Goal: Task Accomplishment & Management: Manage account settings

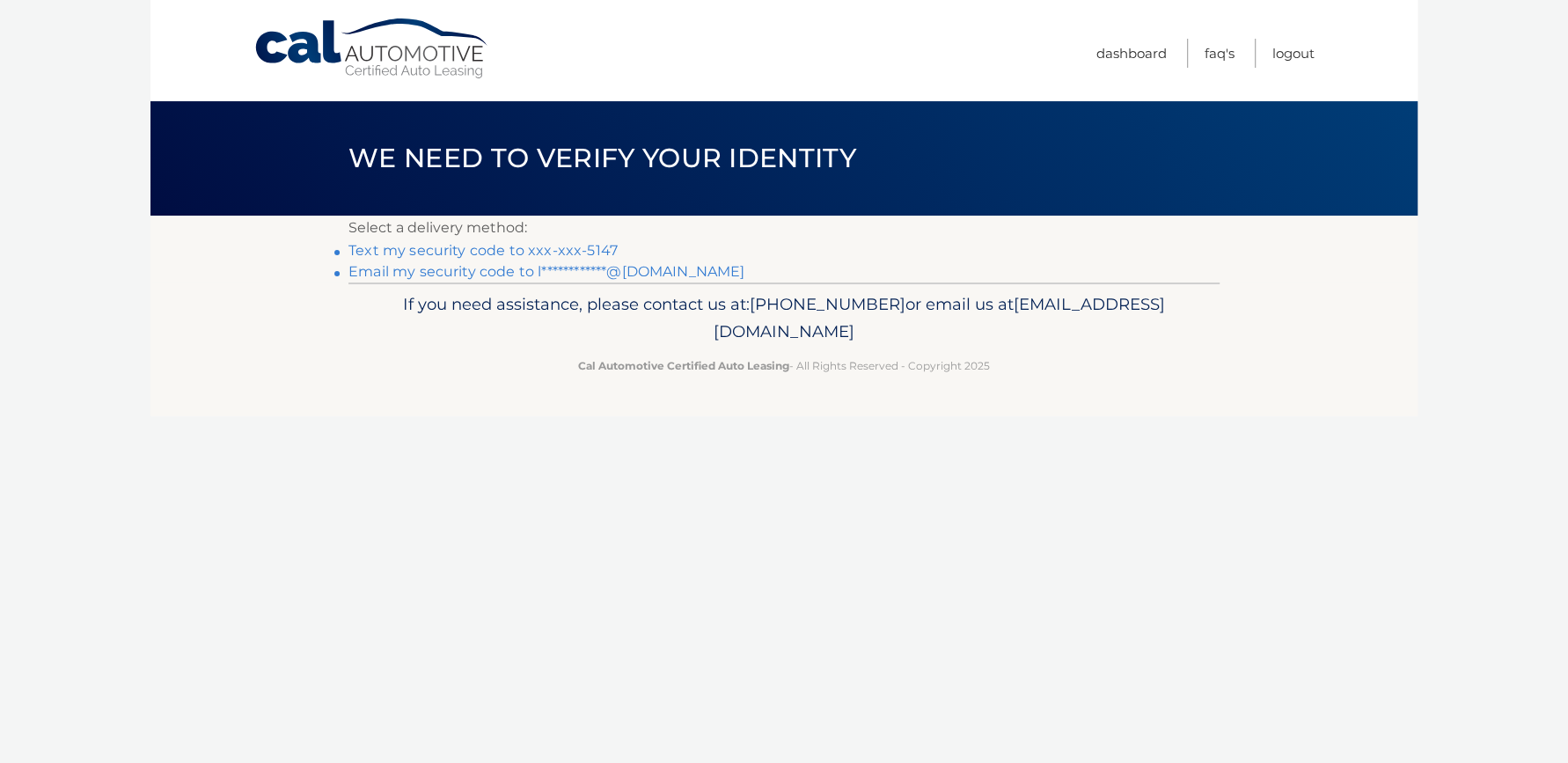
click at [567, 254] on link "Text my security code to xxx-xxx-5147" at bounding box center [483, 250] width 269 height 17
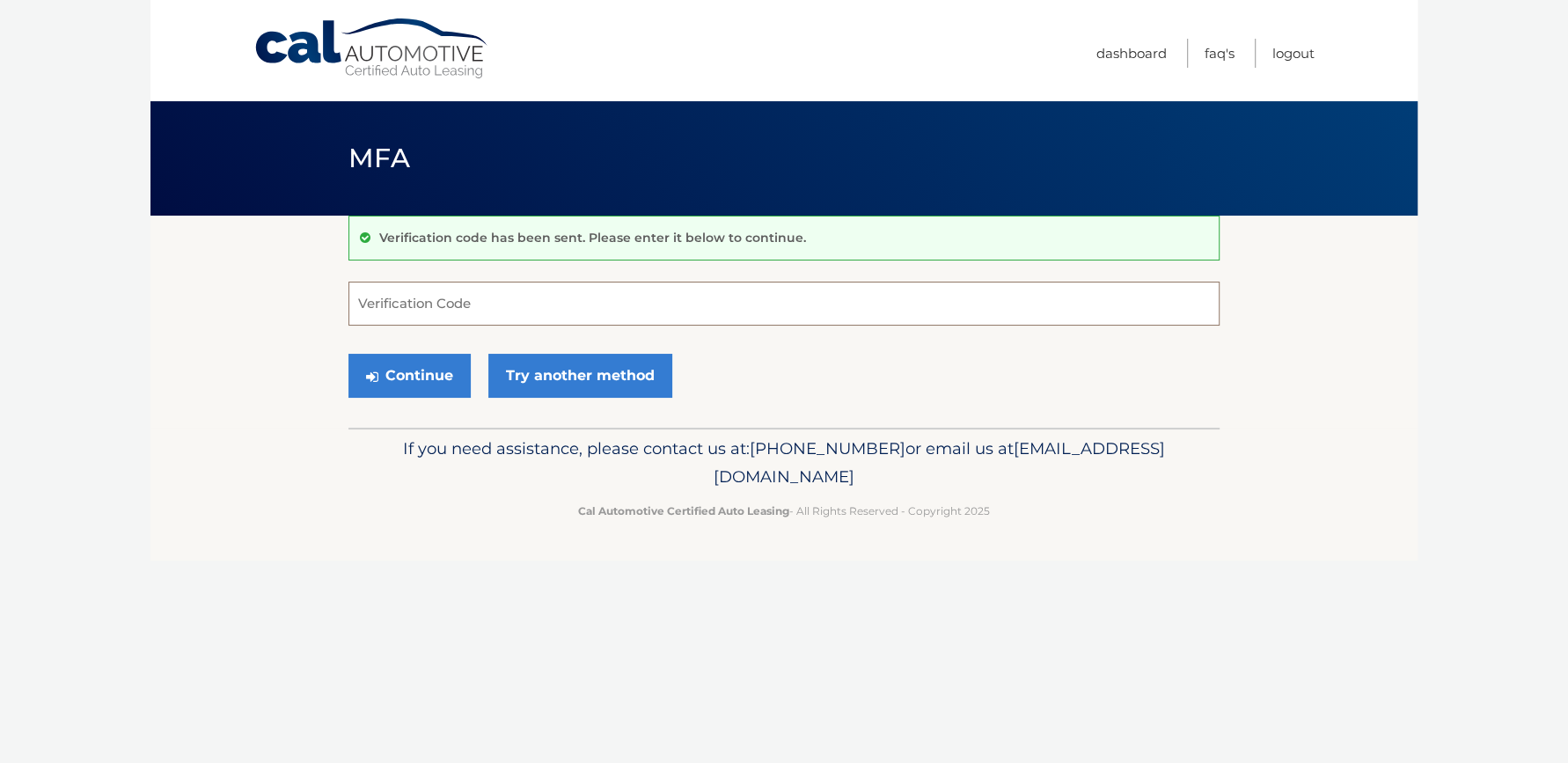
click at [528, 283] on input "Verification Code" at bounding box center [784, 303] width 872 height 44
type input "331279"
click at [400, 363] on button "Continue" at bounding box center [410, 375] width 123 height 44
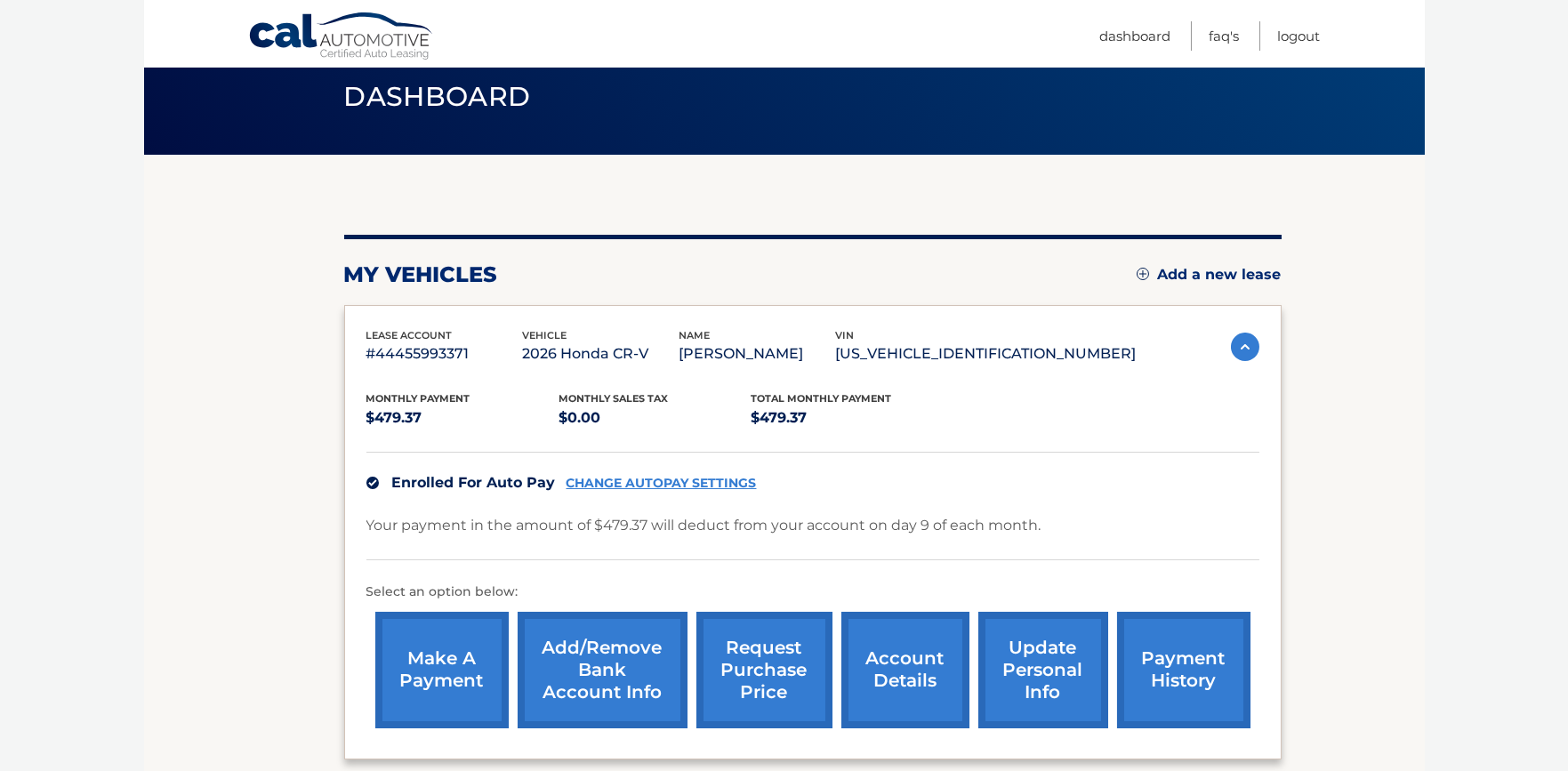
scroll to position [111, 0]
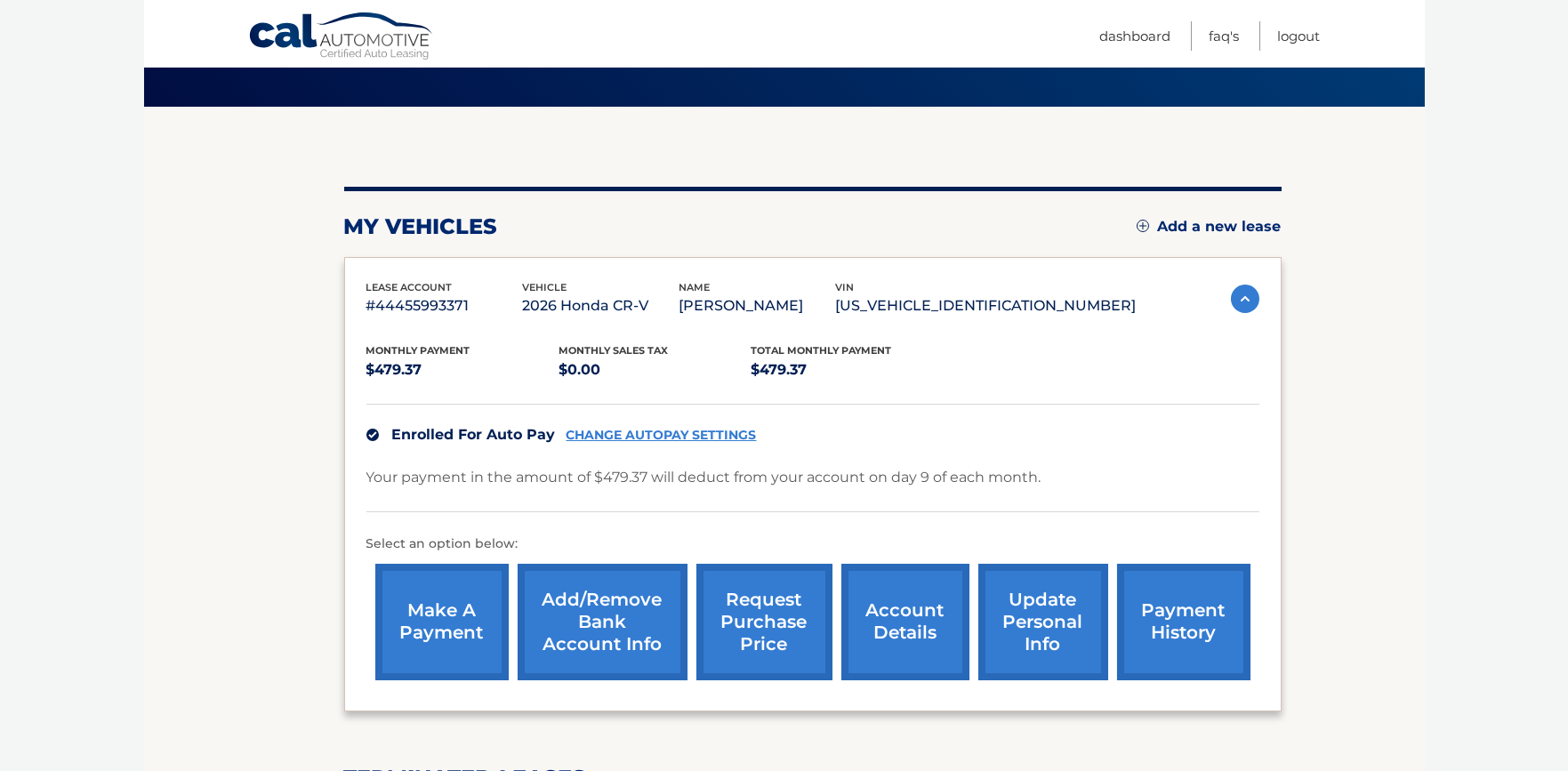
click at [1171, 602] on link "payment history" at bounding box center [1183, 622] width 133 height 117
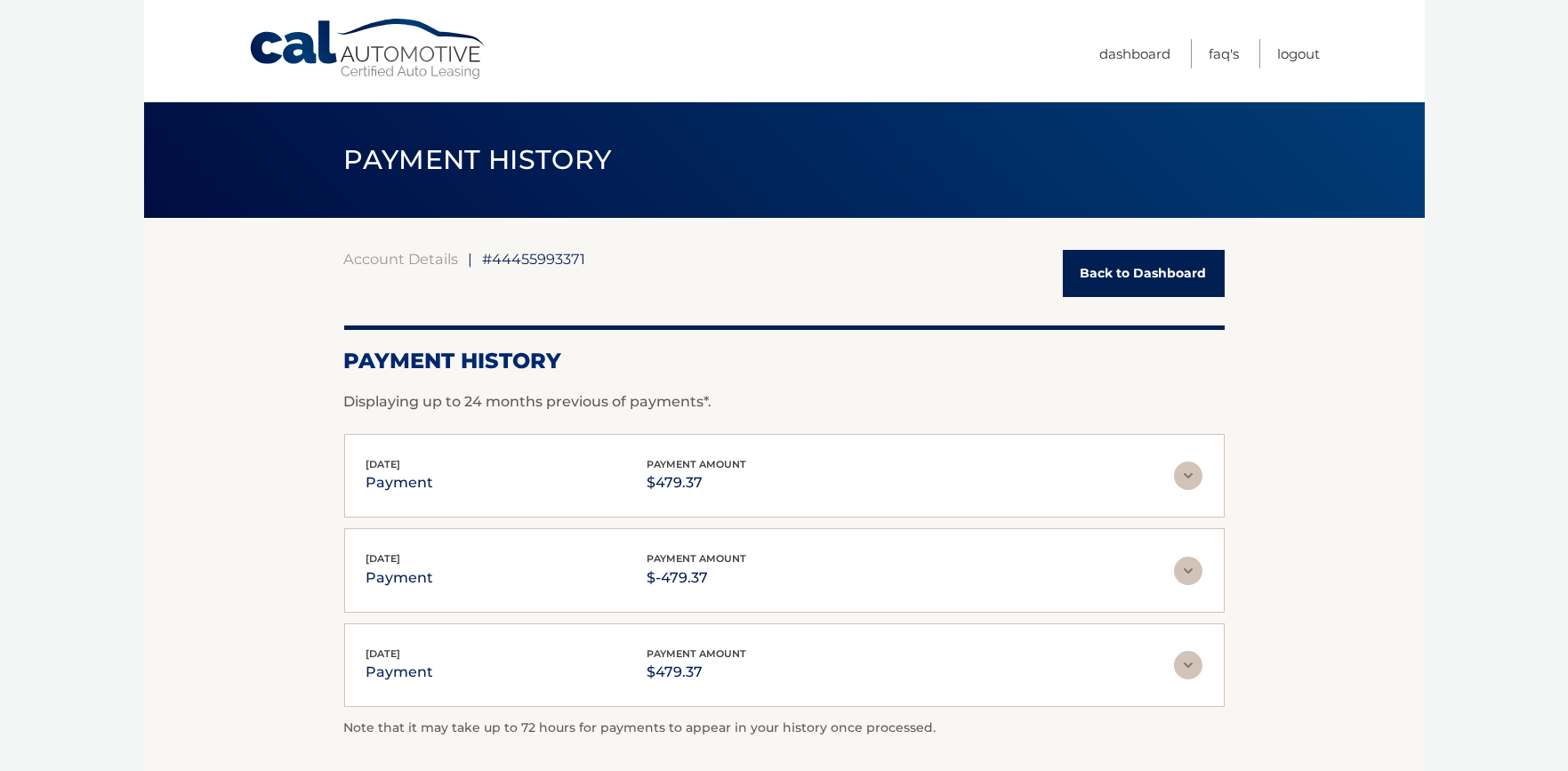
click at [1189, 471] on img at bounding box center [1188, 475] width 28 height 28
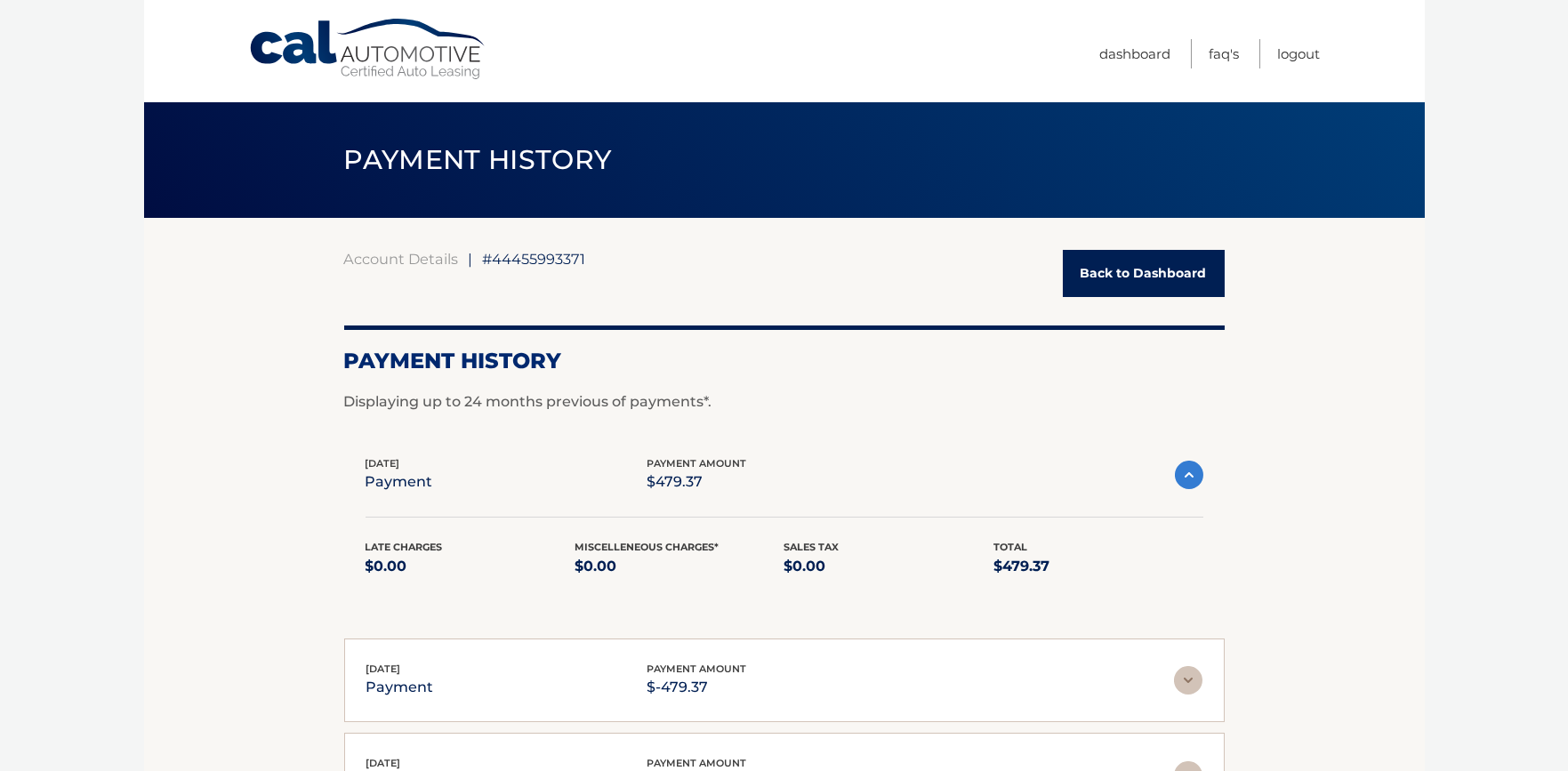
click at [1189, 471] on img at bounding box center [1189, 474] width 28 height 28
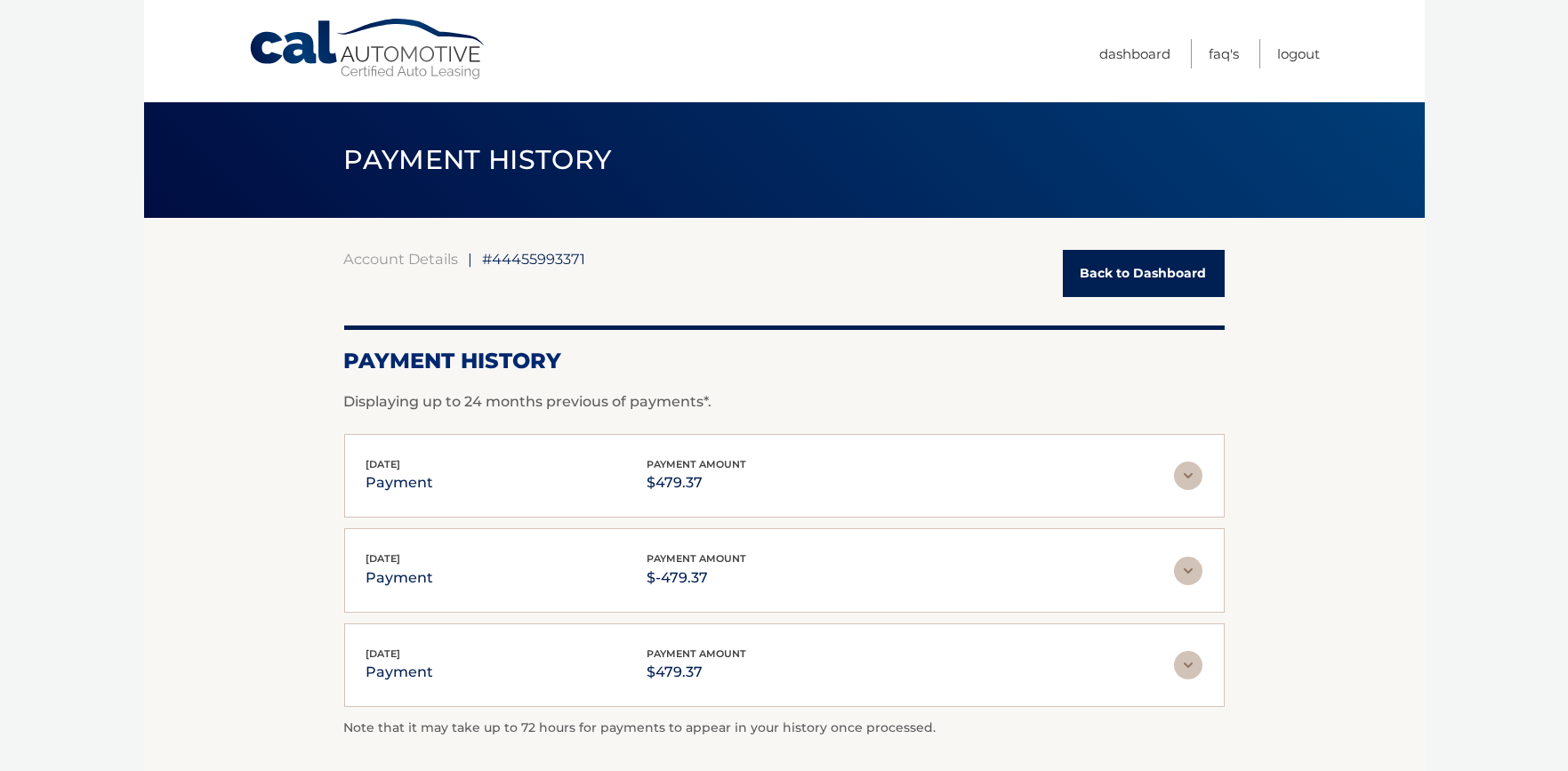
click at [1109, 287] on link "Back to Dashboard" at bounding box center [1144, 273] width 162 height 47
click at [1192, 482] on img at bounding box center [1188, 475] width 28 height 28
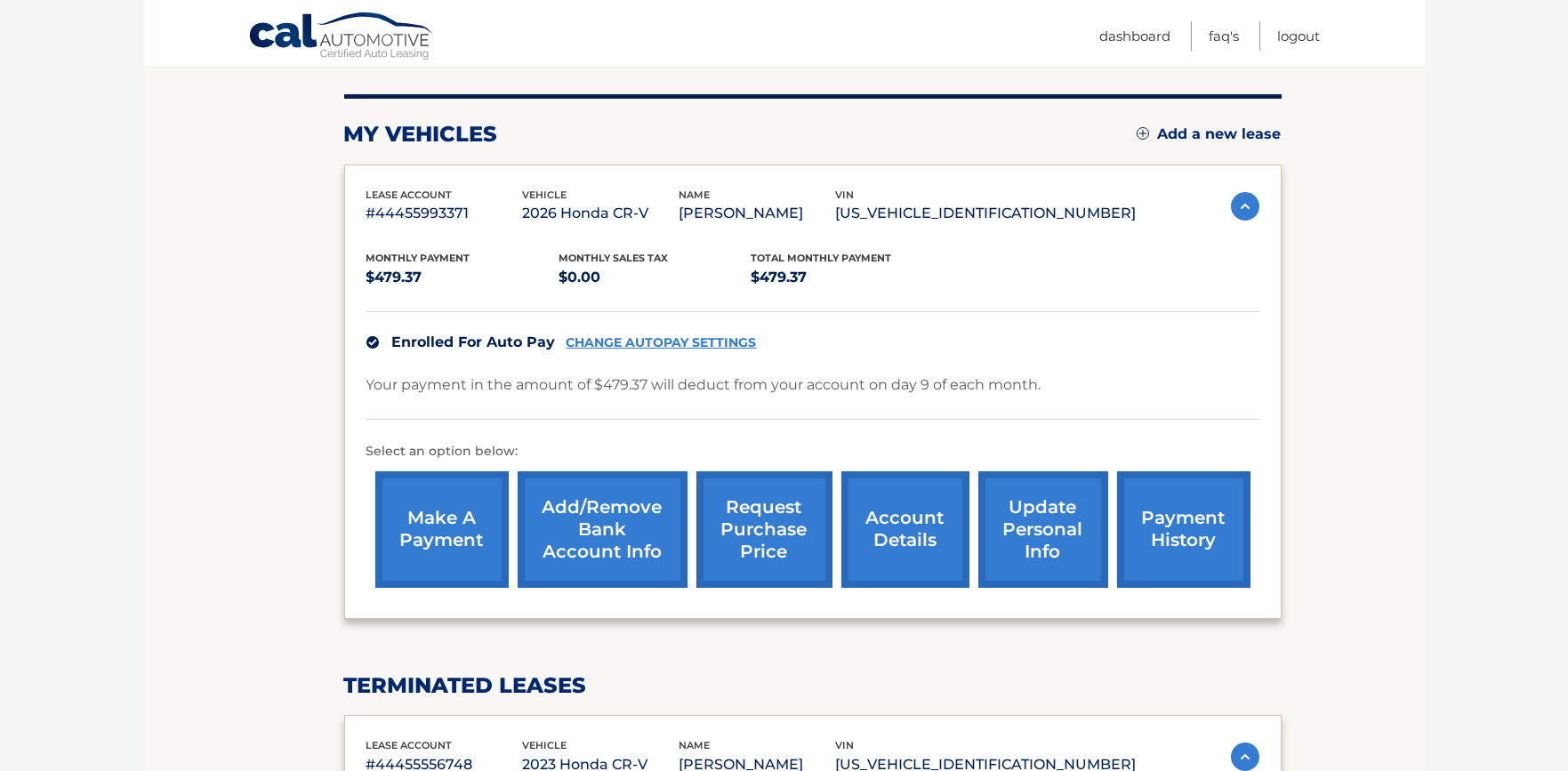
scroll to position [222, 0]
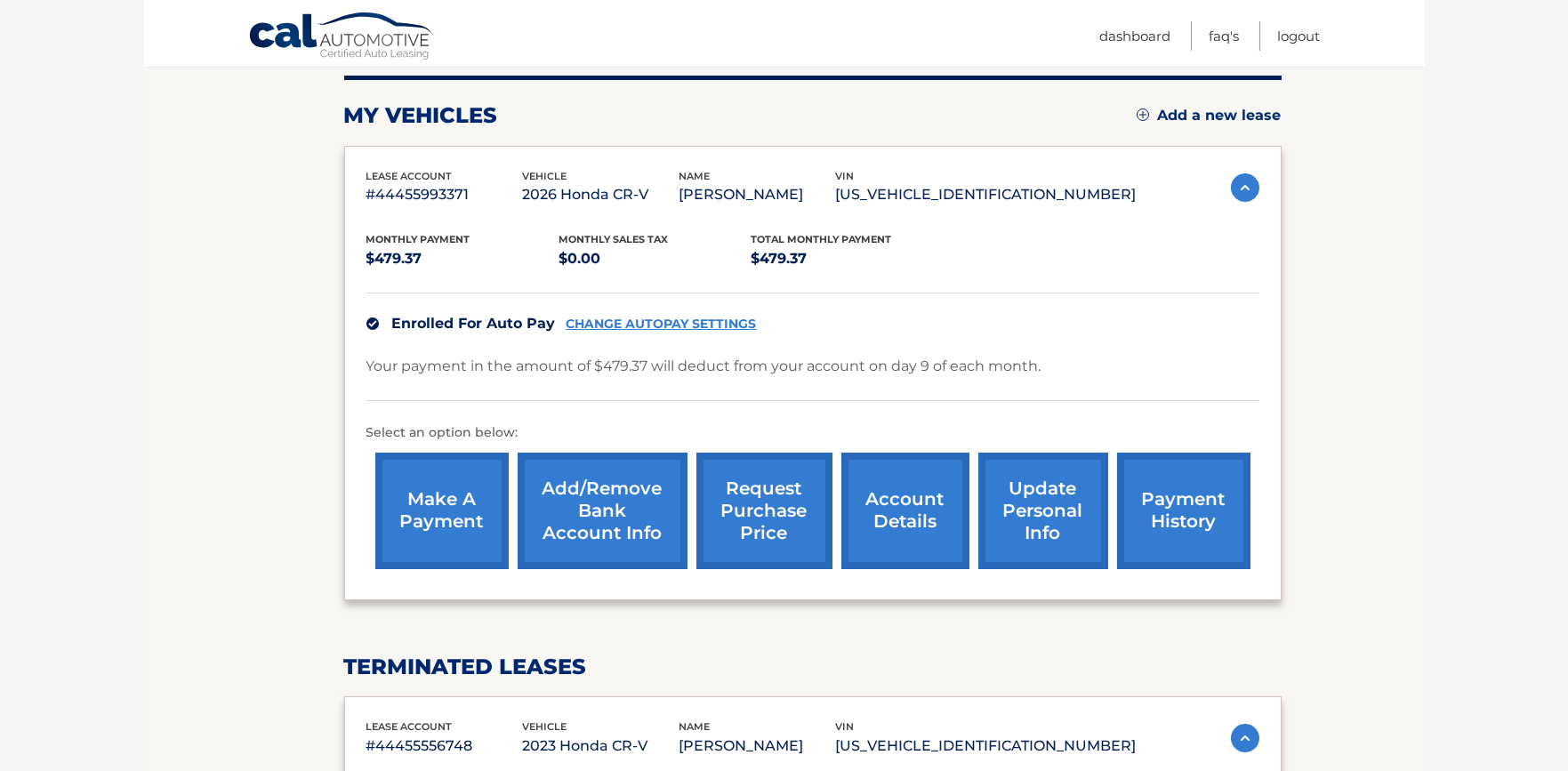
click at [902, 517] on link "account details" at bounding box center [905, 510] width 128 height 117
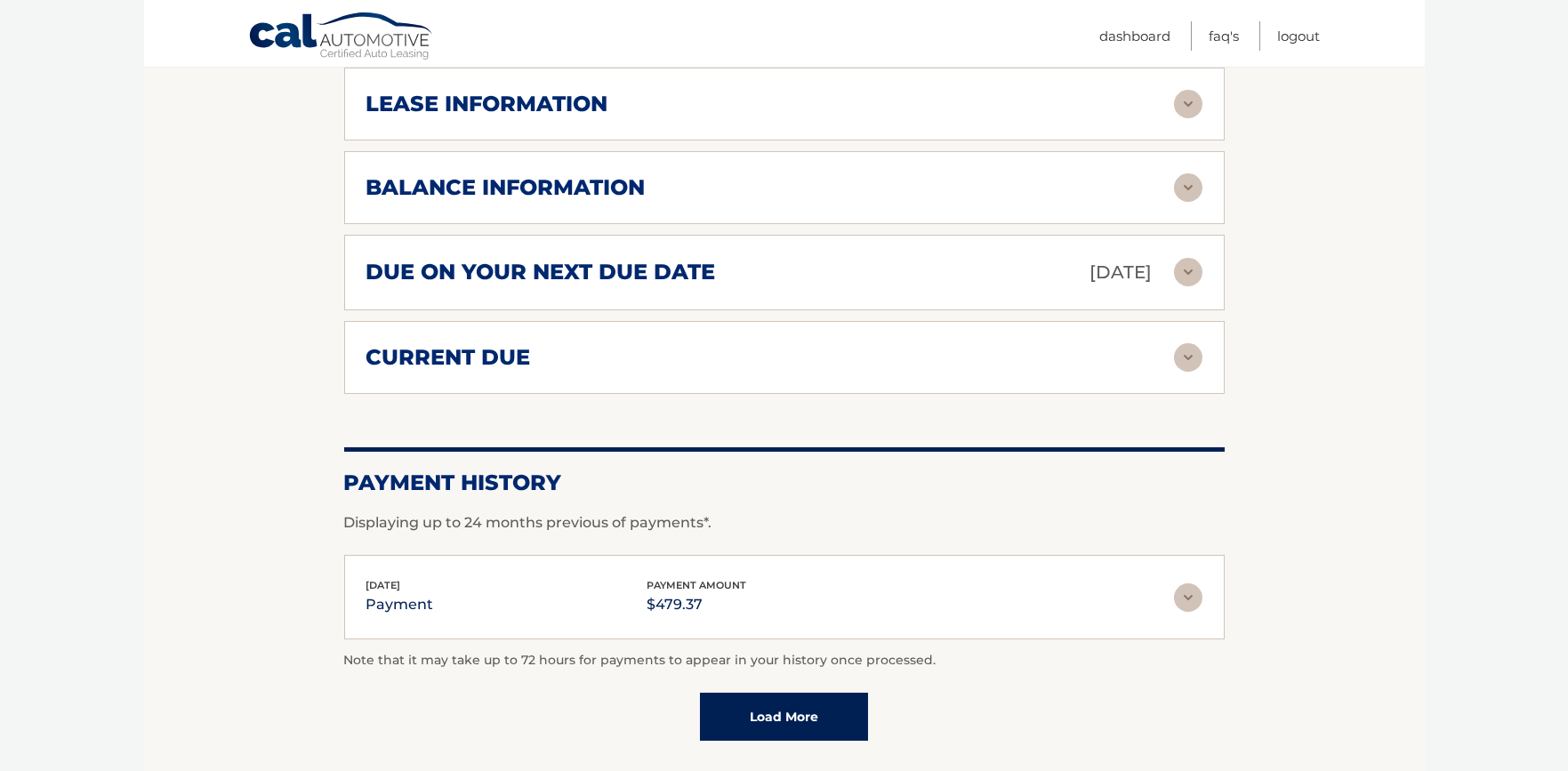
scroll to position [1000, 0]
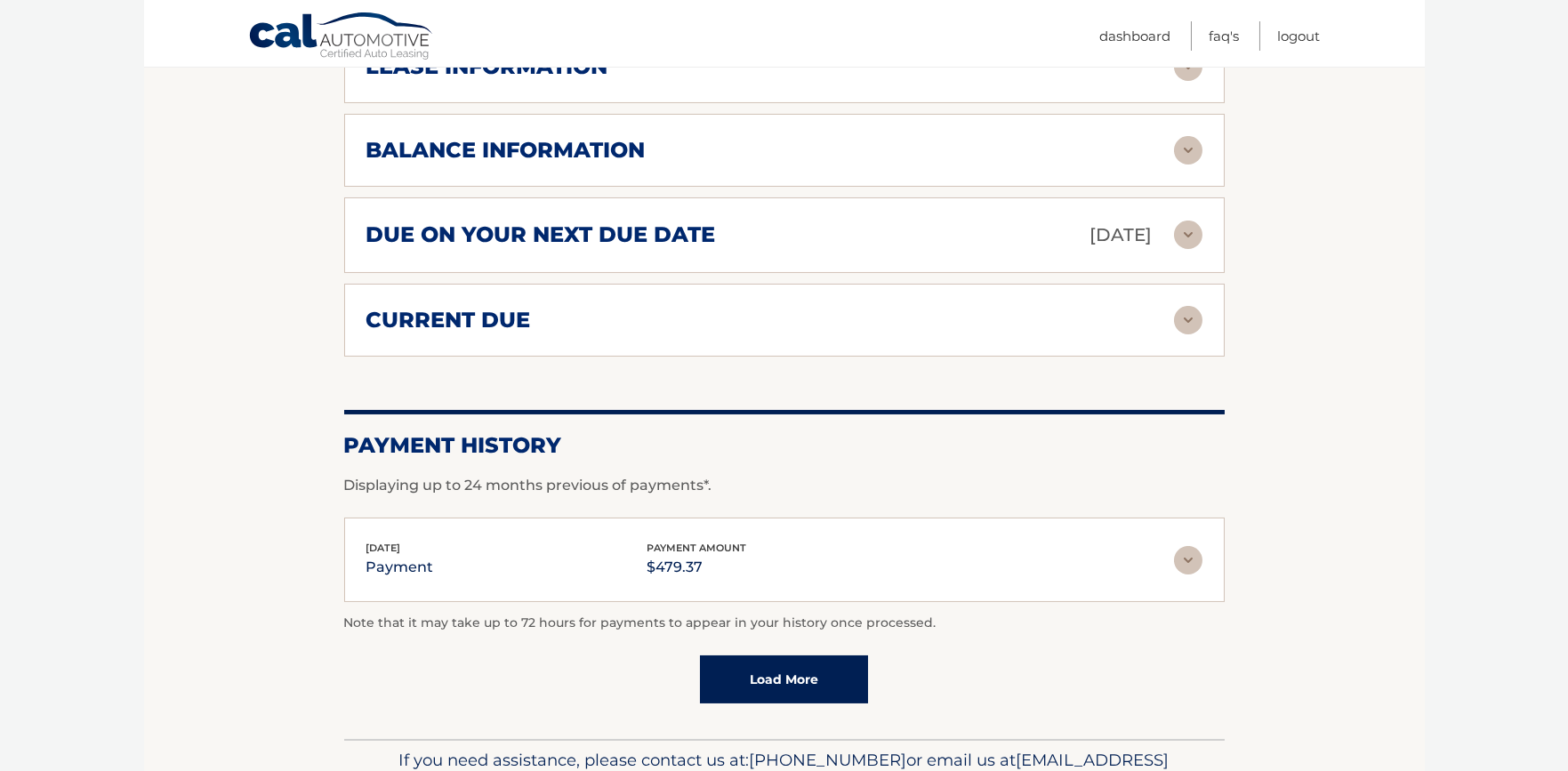
click at [1182, 563] on img at bounding box center [1188, 560] width 28 height 28
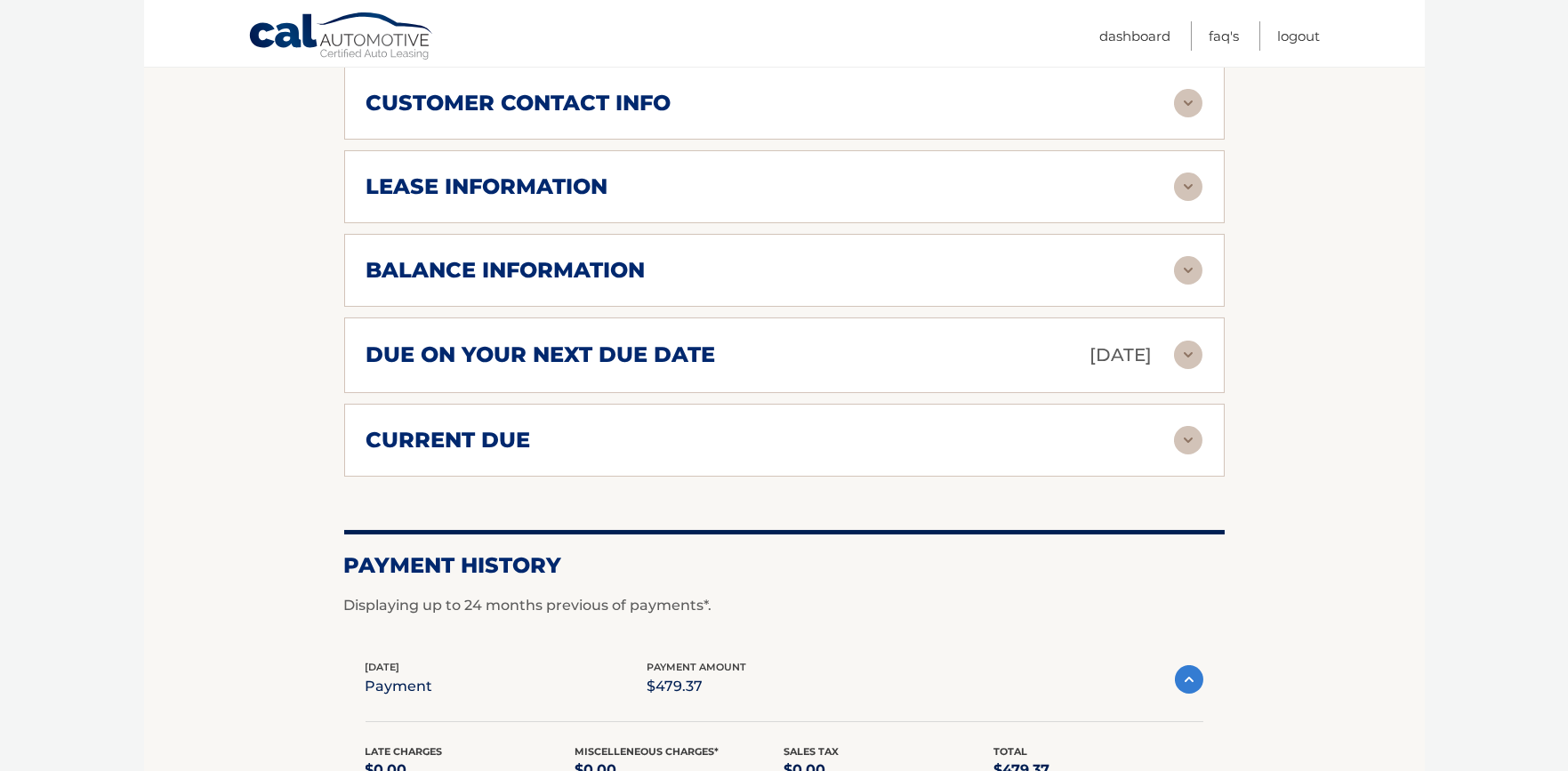
scroll to position [875, 0]
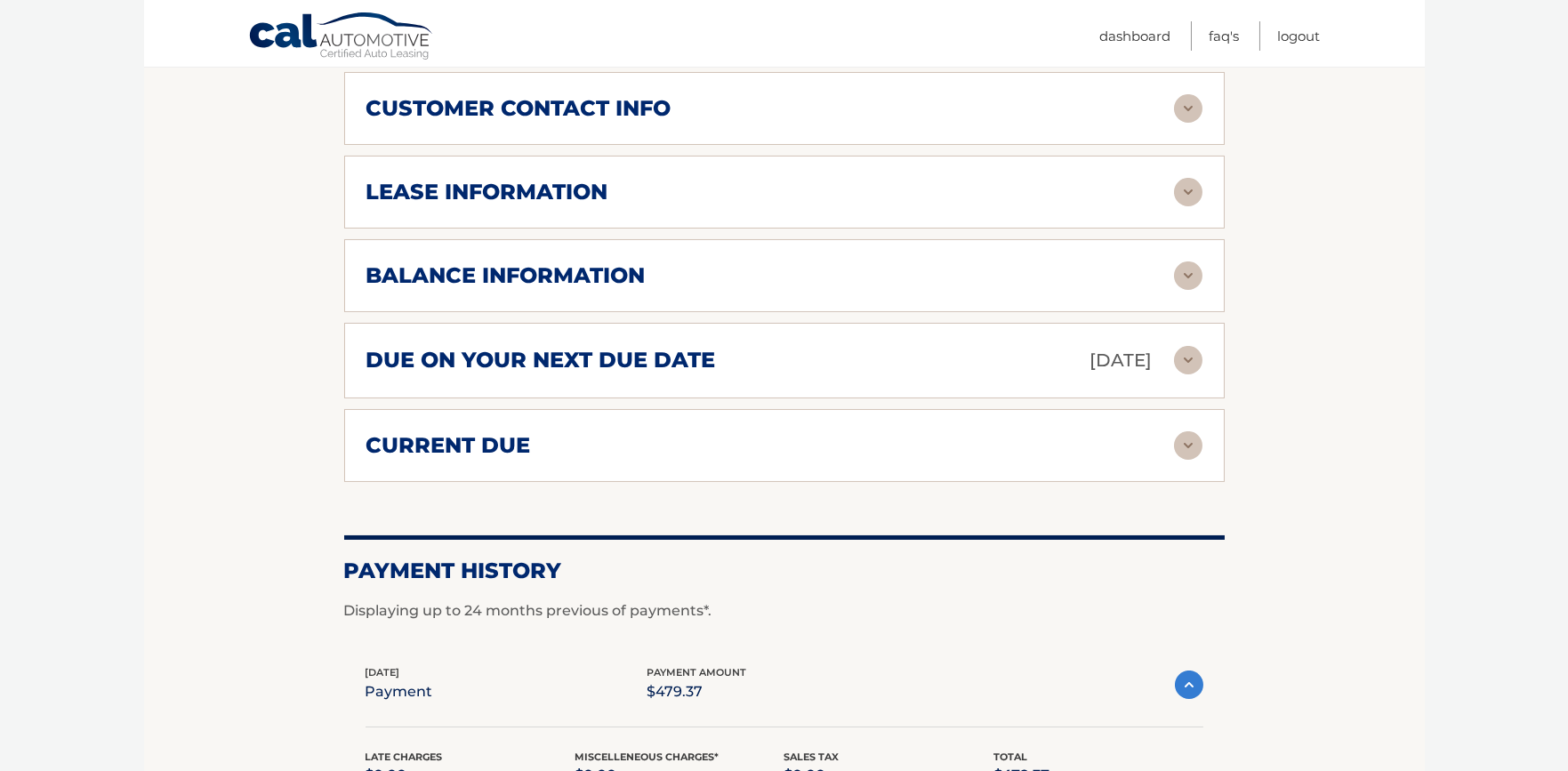
click at [1192, 673] on img at bounding box center [1189, 684] width 28 height 28
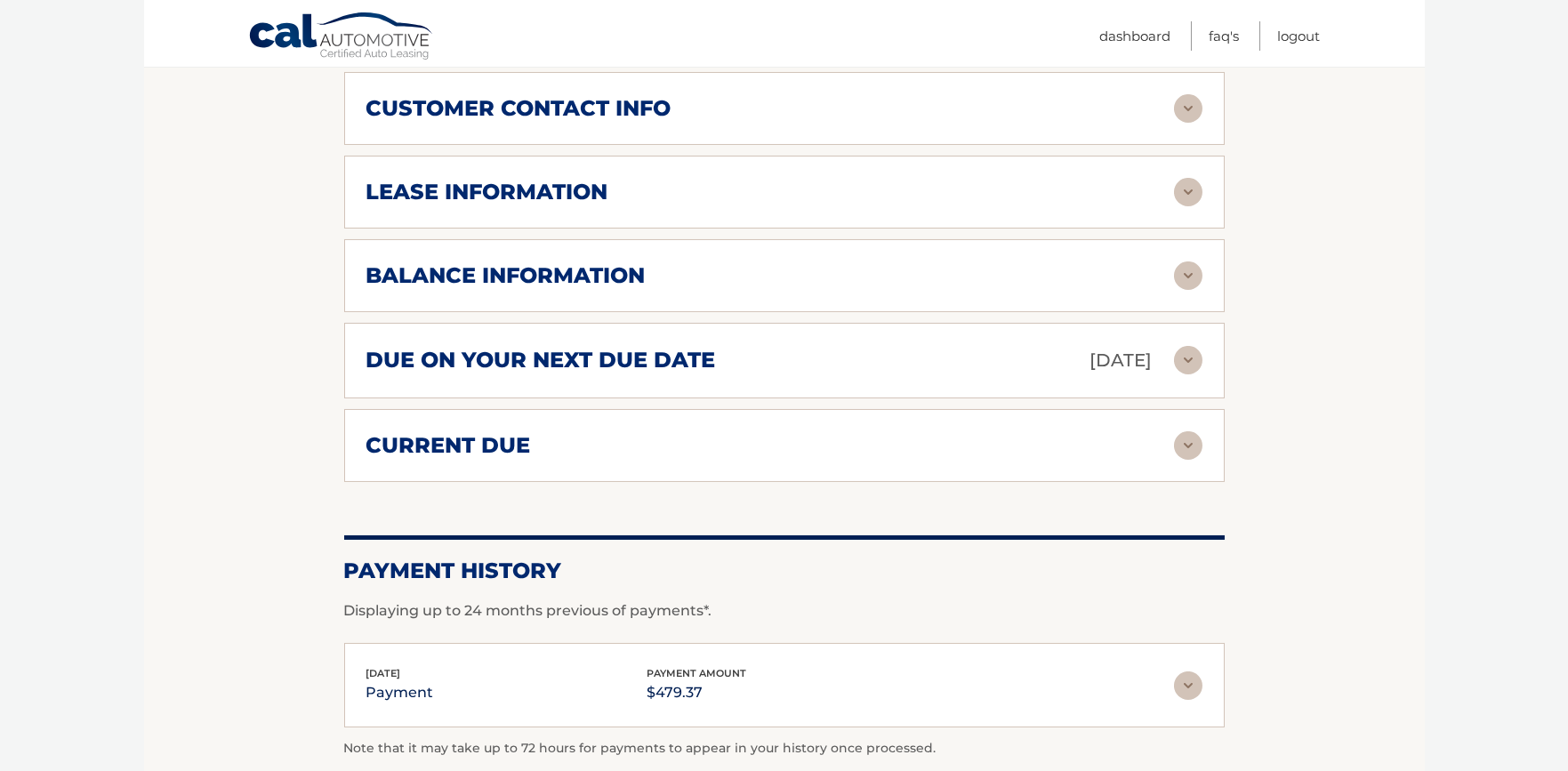
click at [1195, 437] on img at bounding box center [1188, 445] width 28 height 28
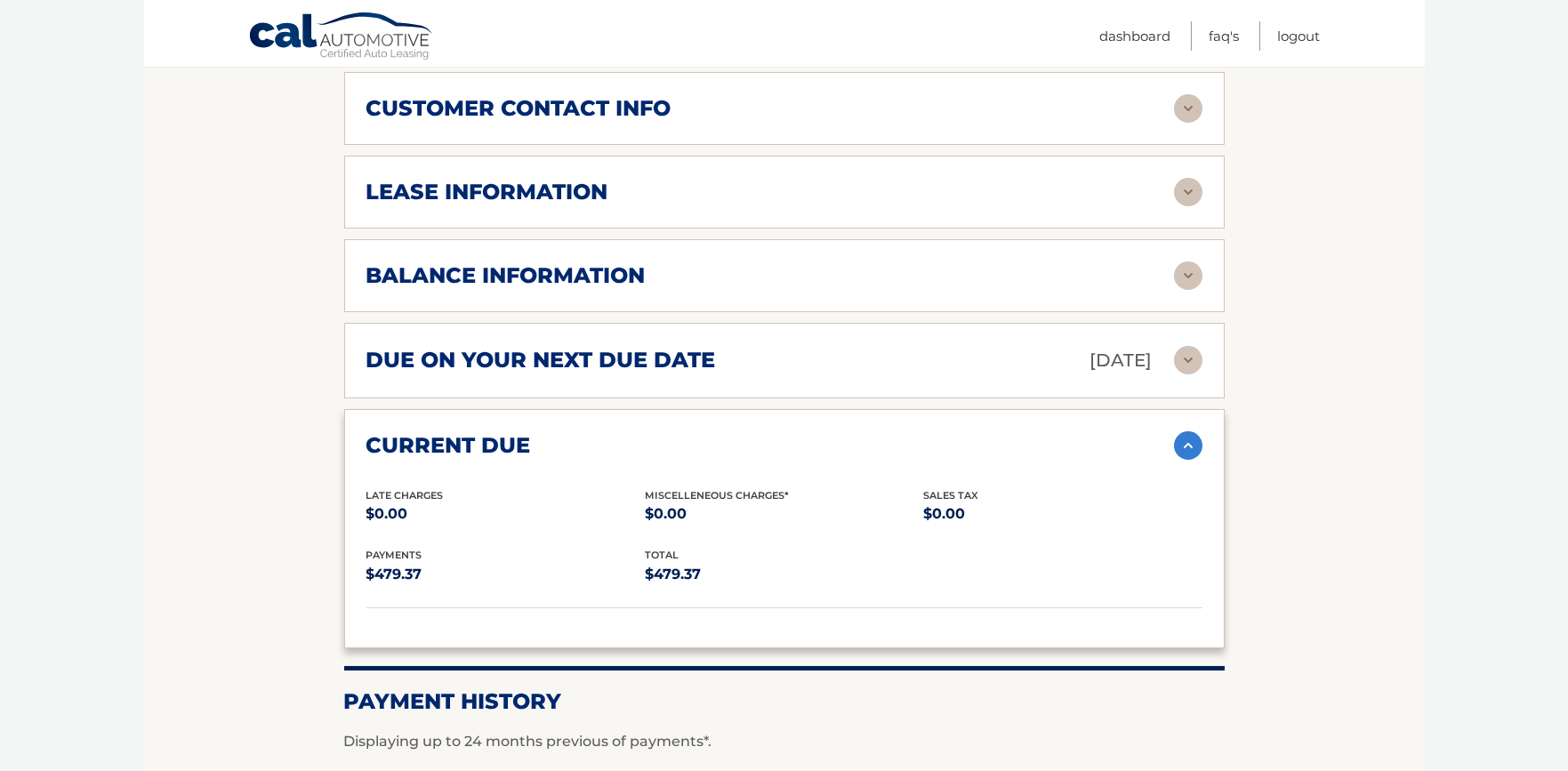
click at [1195, 437] on img at bounding box center [1188, 445] width 28 height 28
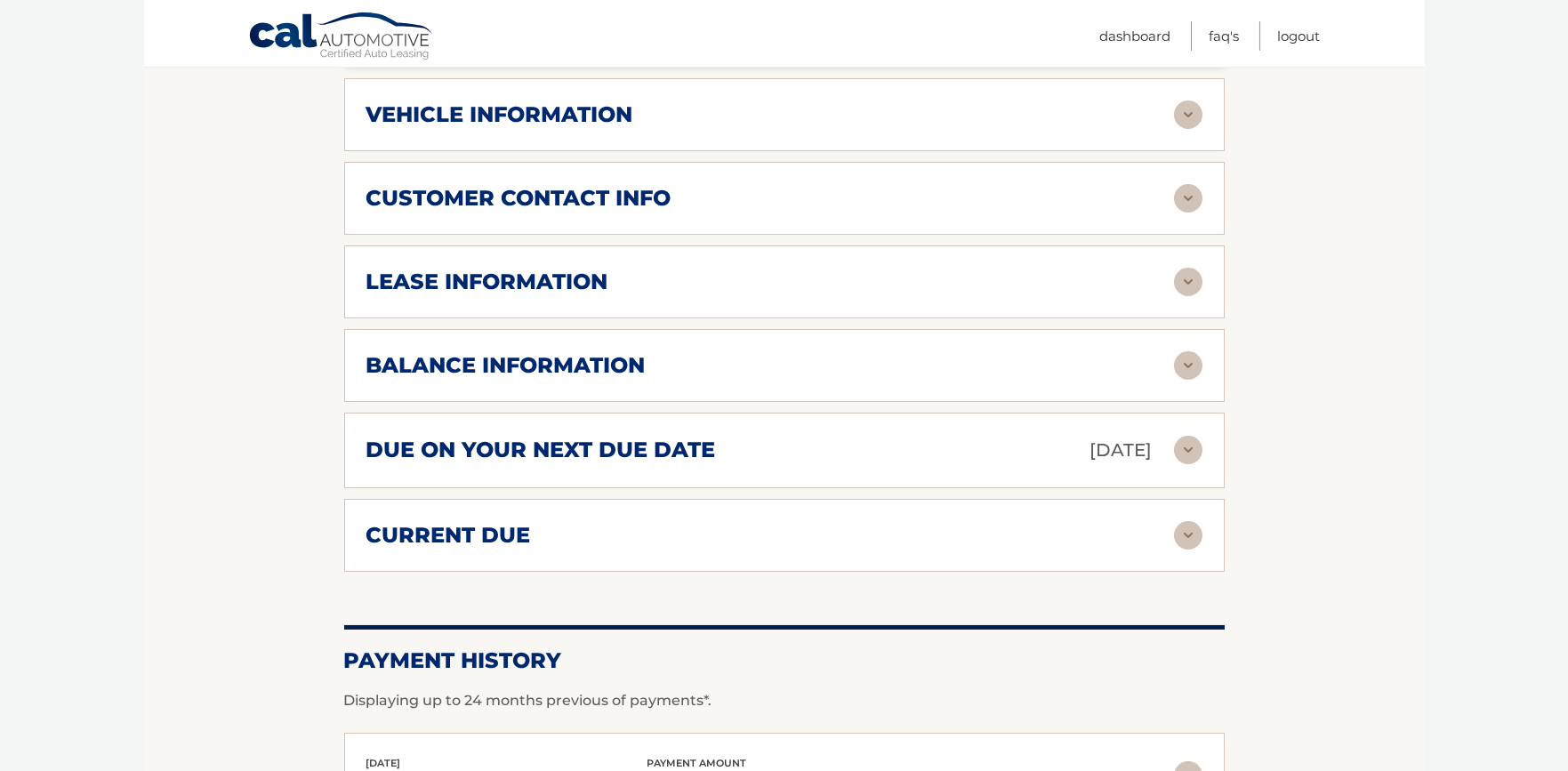
scroll to position [653, 0]
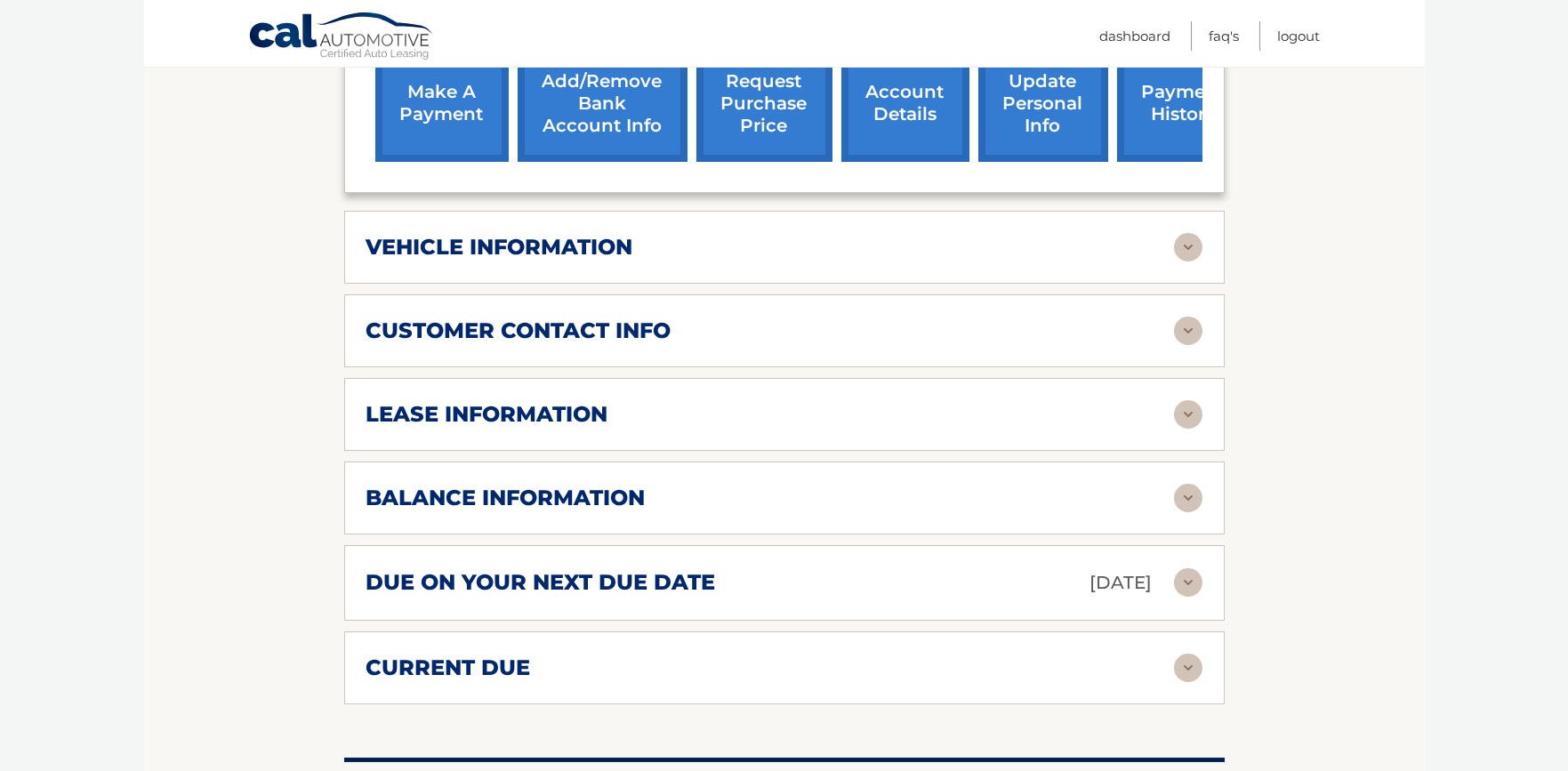
click at [1187, 492] on img at bounding box center [1188, 498] width 28 height 28
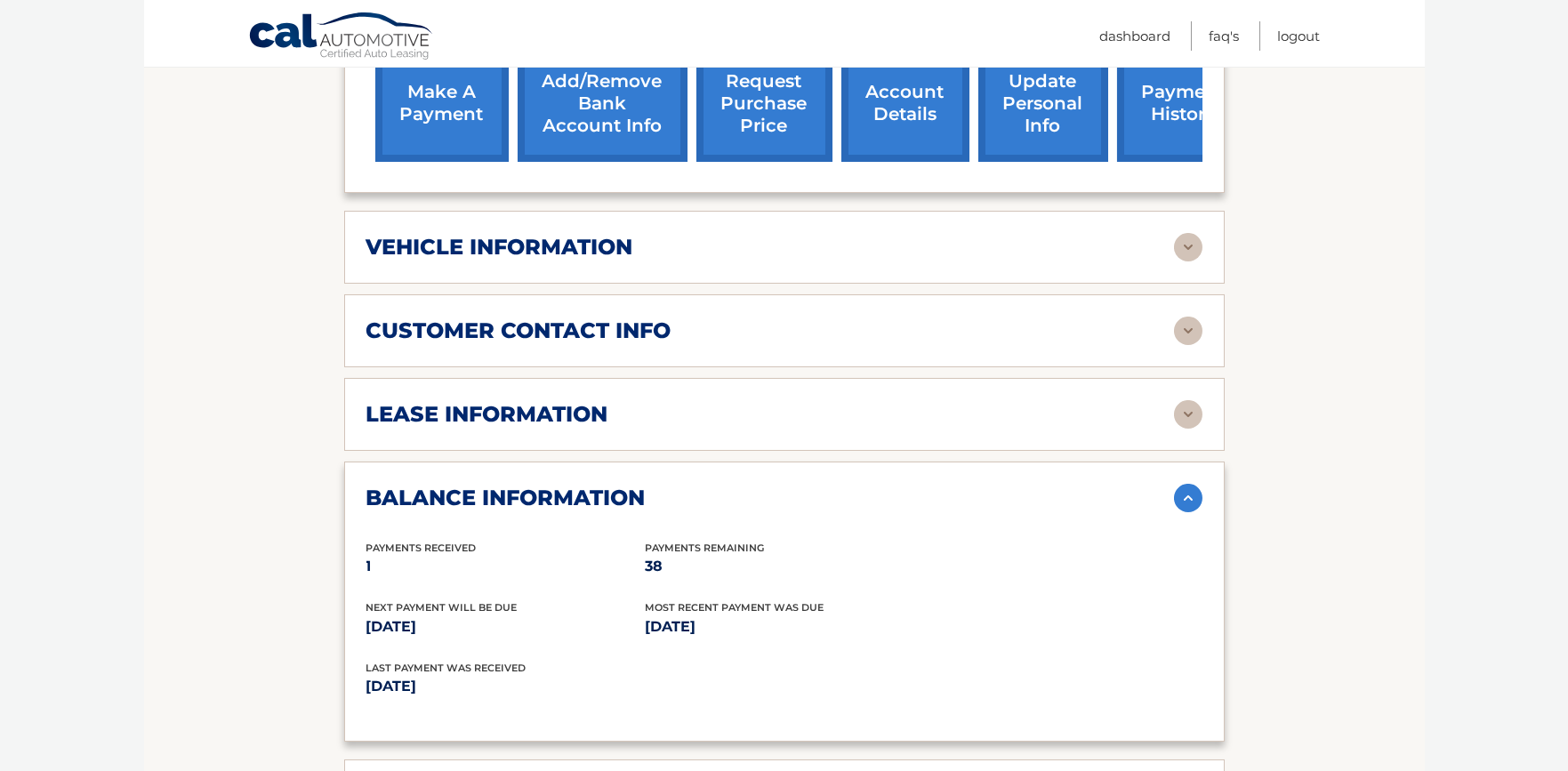
click at [1187, 492] on img at bounding box center [1188, 498] width 28 height 28
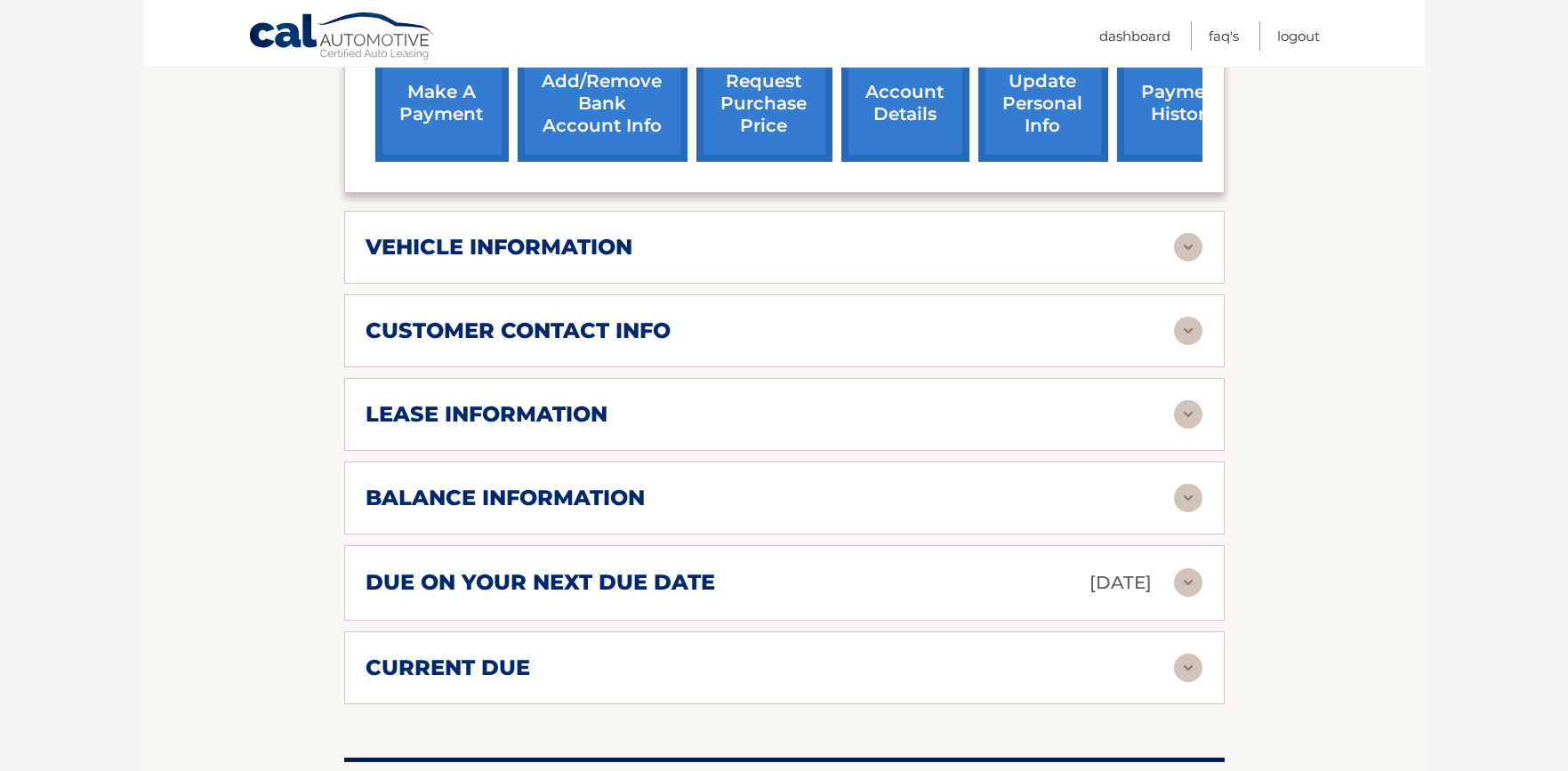
click at [1187, 492] on img at bounding box center [1188, 498] width 28 height 28
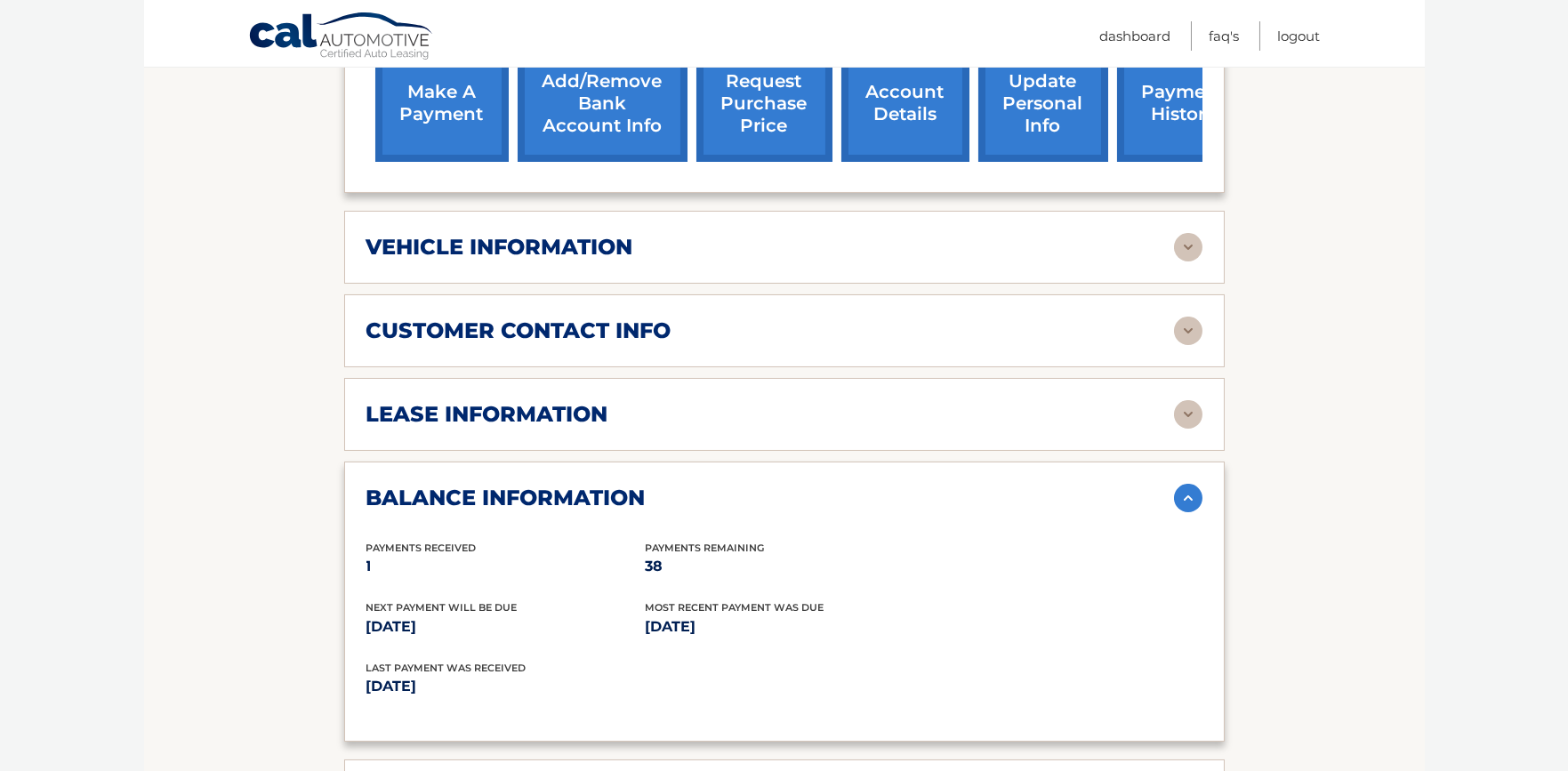
click at [1187, 492] on img at bounding box center [1188, 498] width 28 height 28
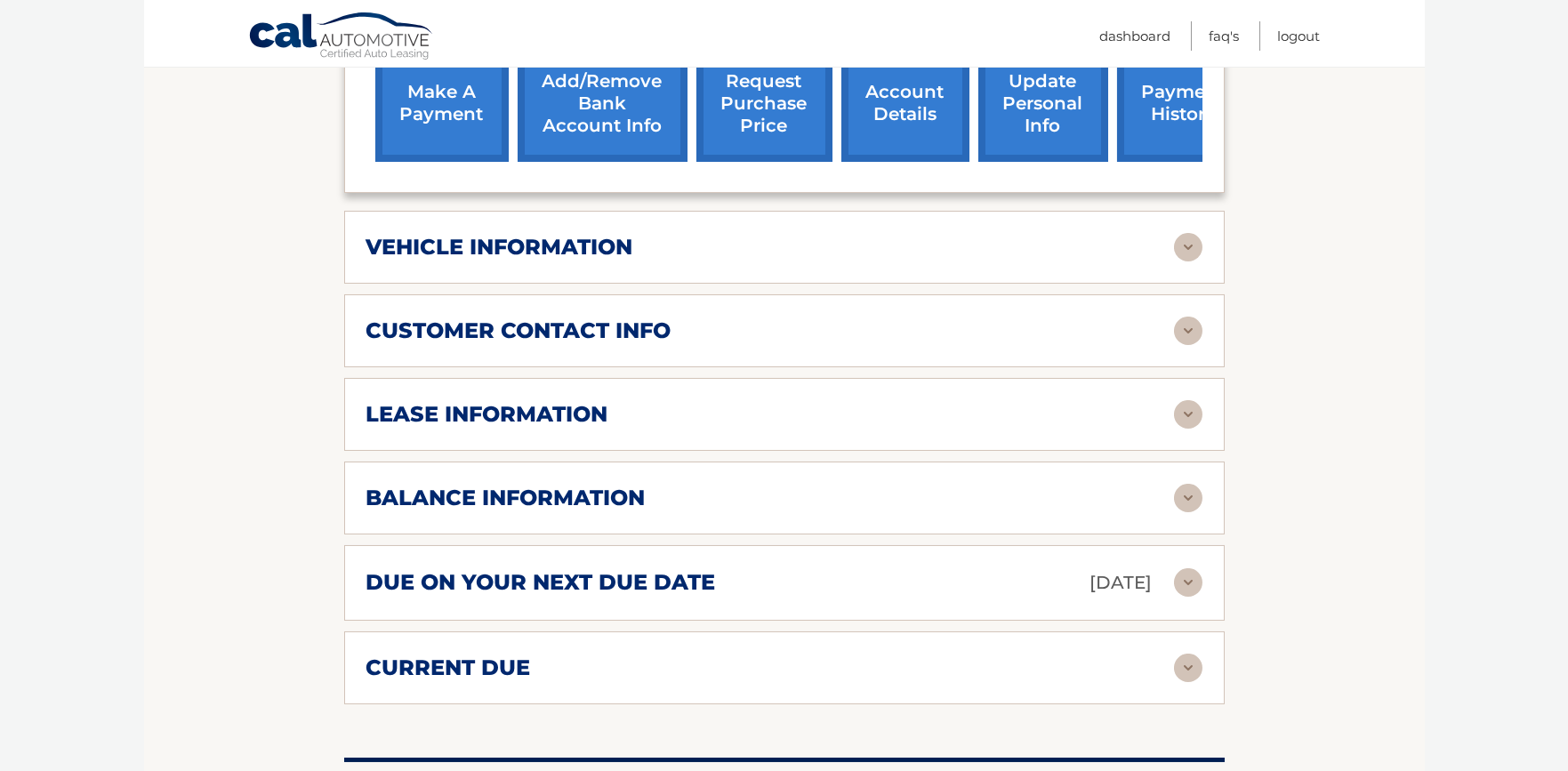
click at [1184, 411] on img at bounding box center [1188, 414] width 28 height 28
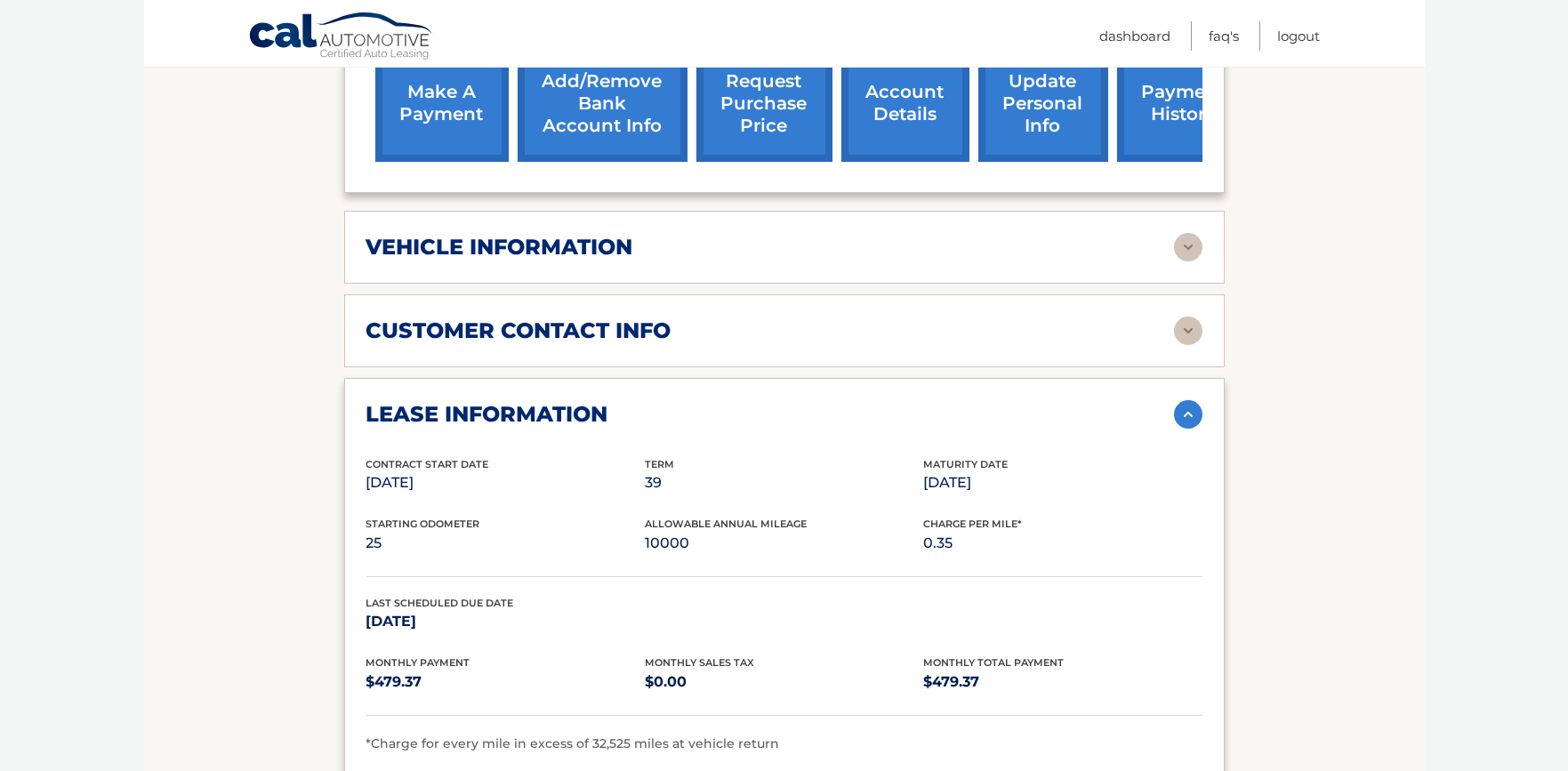
click at [1193, 413] on img at bounding box center [1188, 414] width 28 height 28
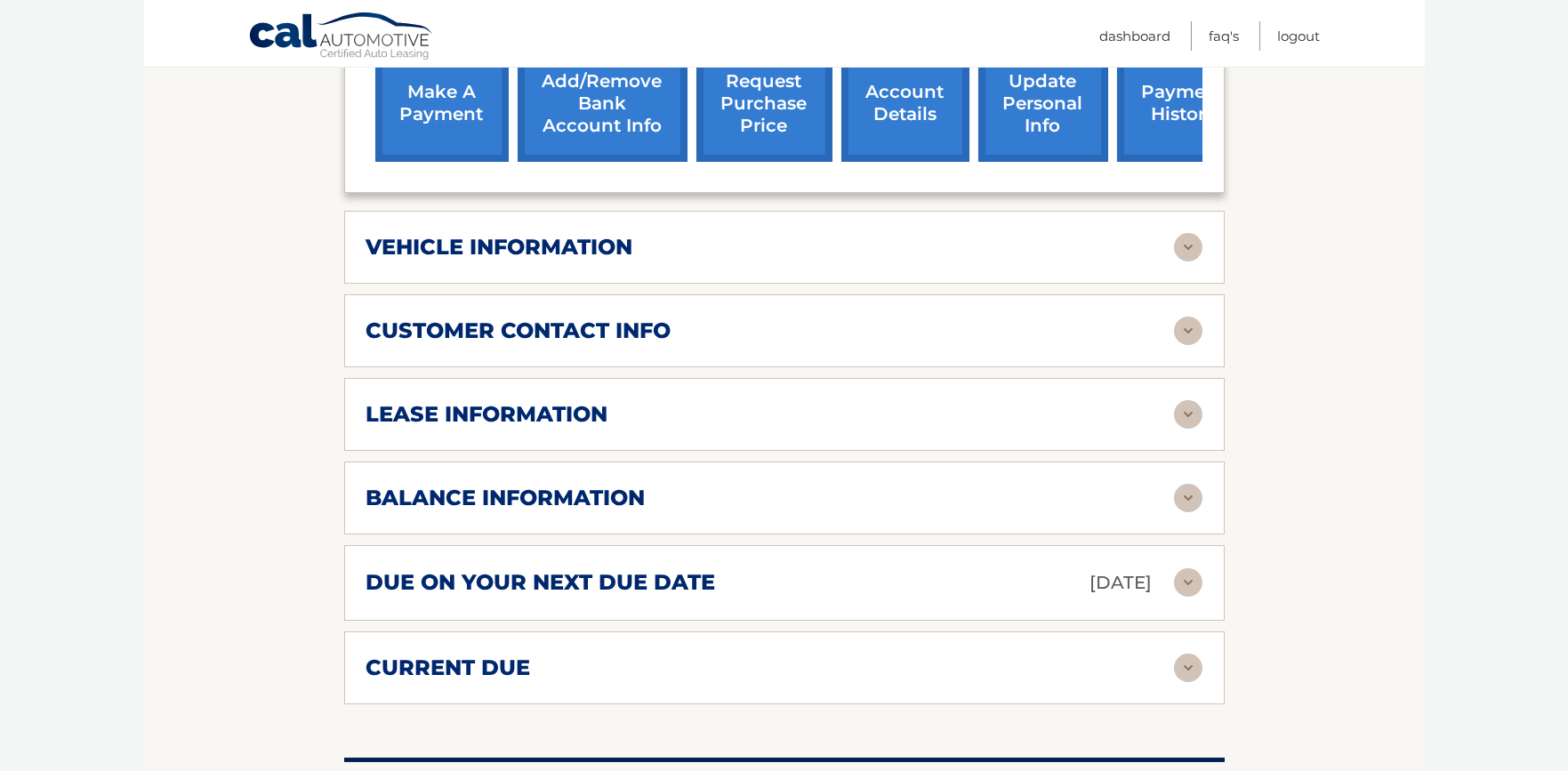
click at [1191, 331] on img at bounding box center [1188, 330] width 28 height 28
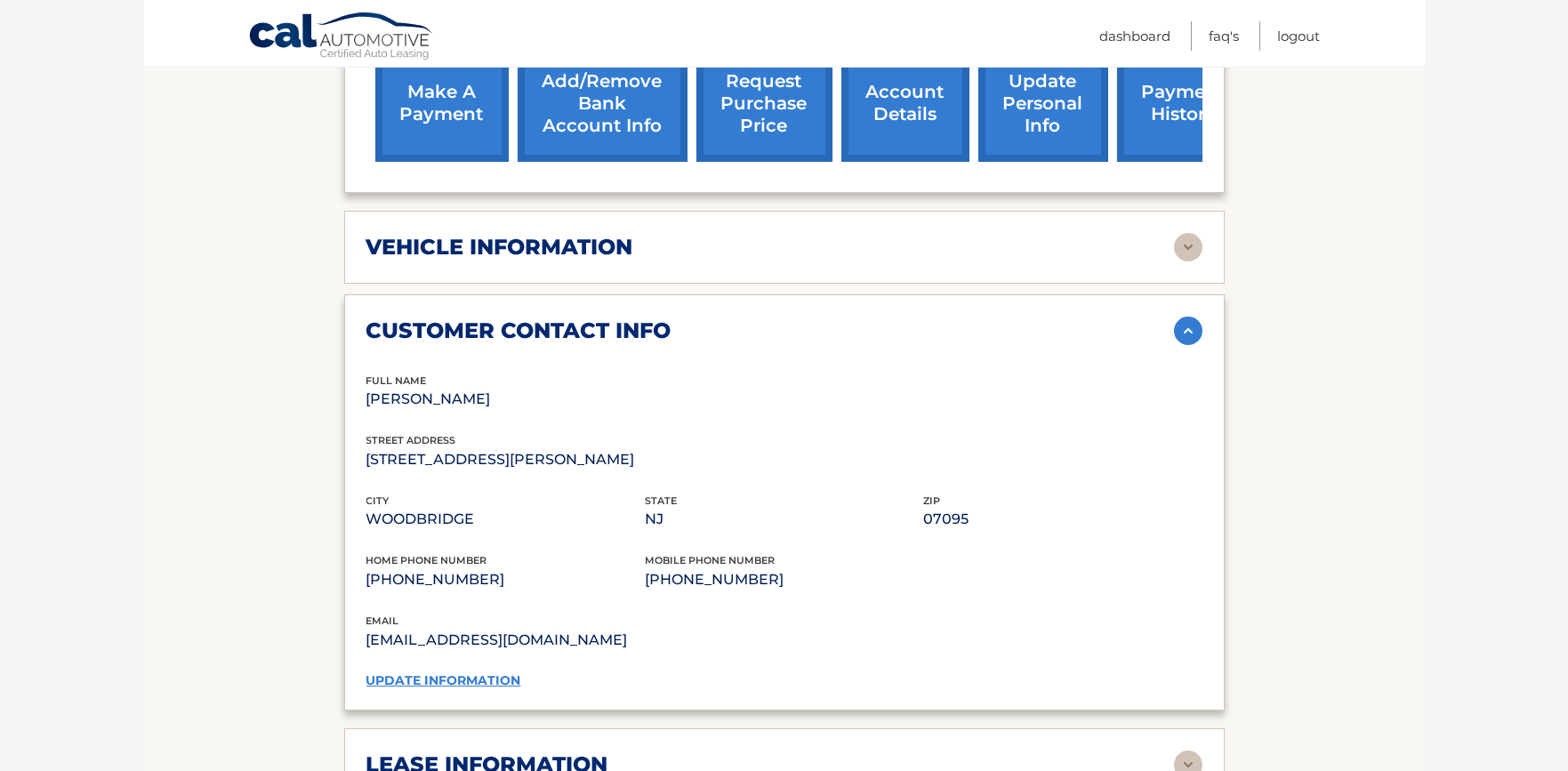
click at [1191, 331] on img at bounding box center [1188, 330] width 28 height 28
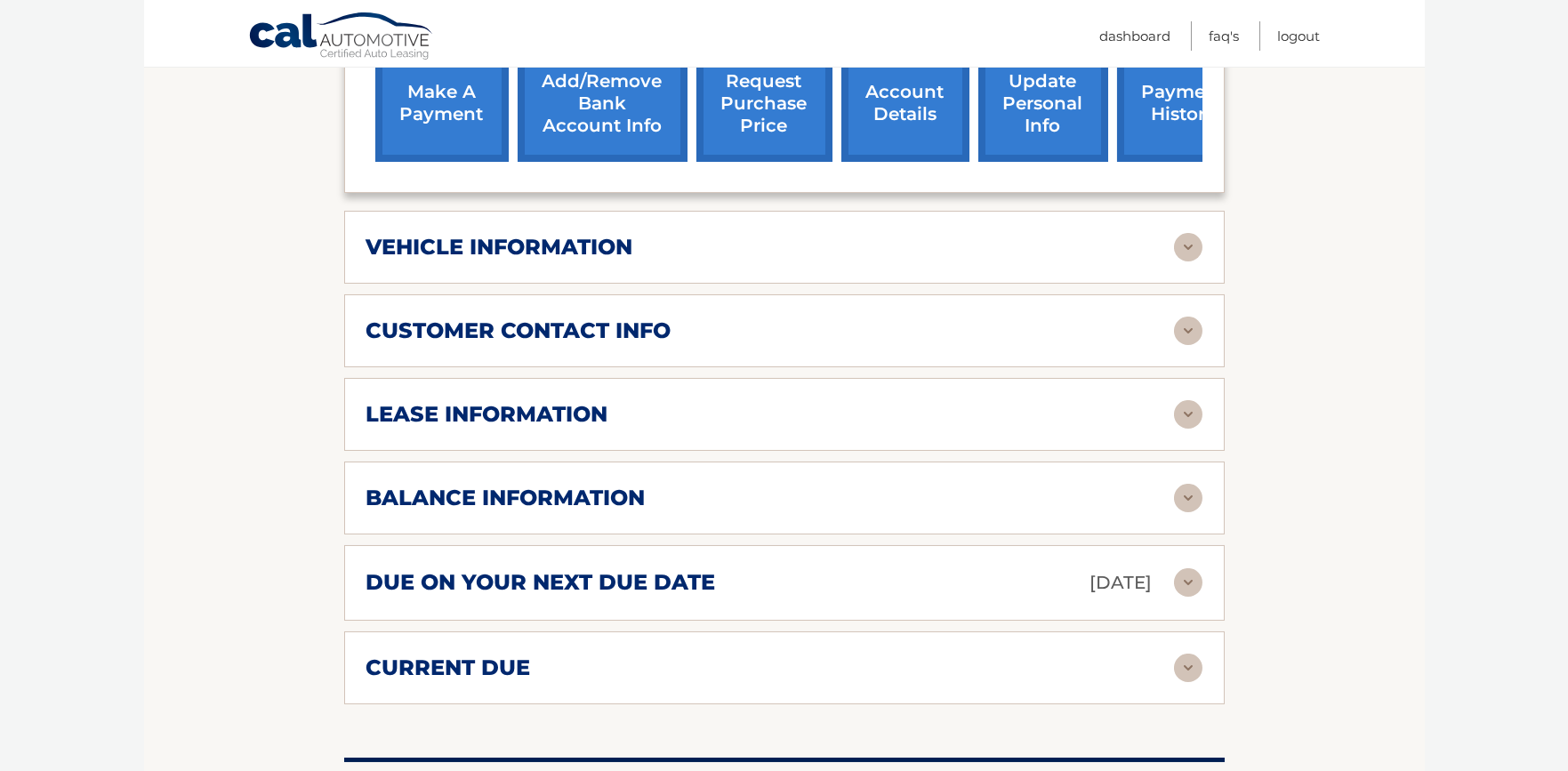
click at [1177, 251] on img at bounding box center [1188, 247] width 28 height 28
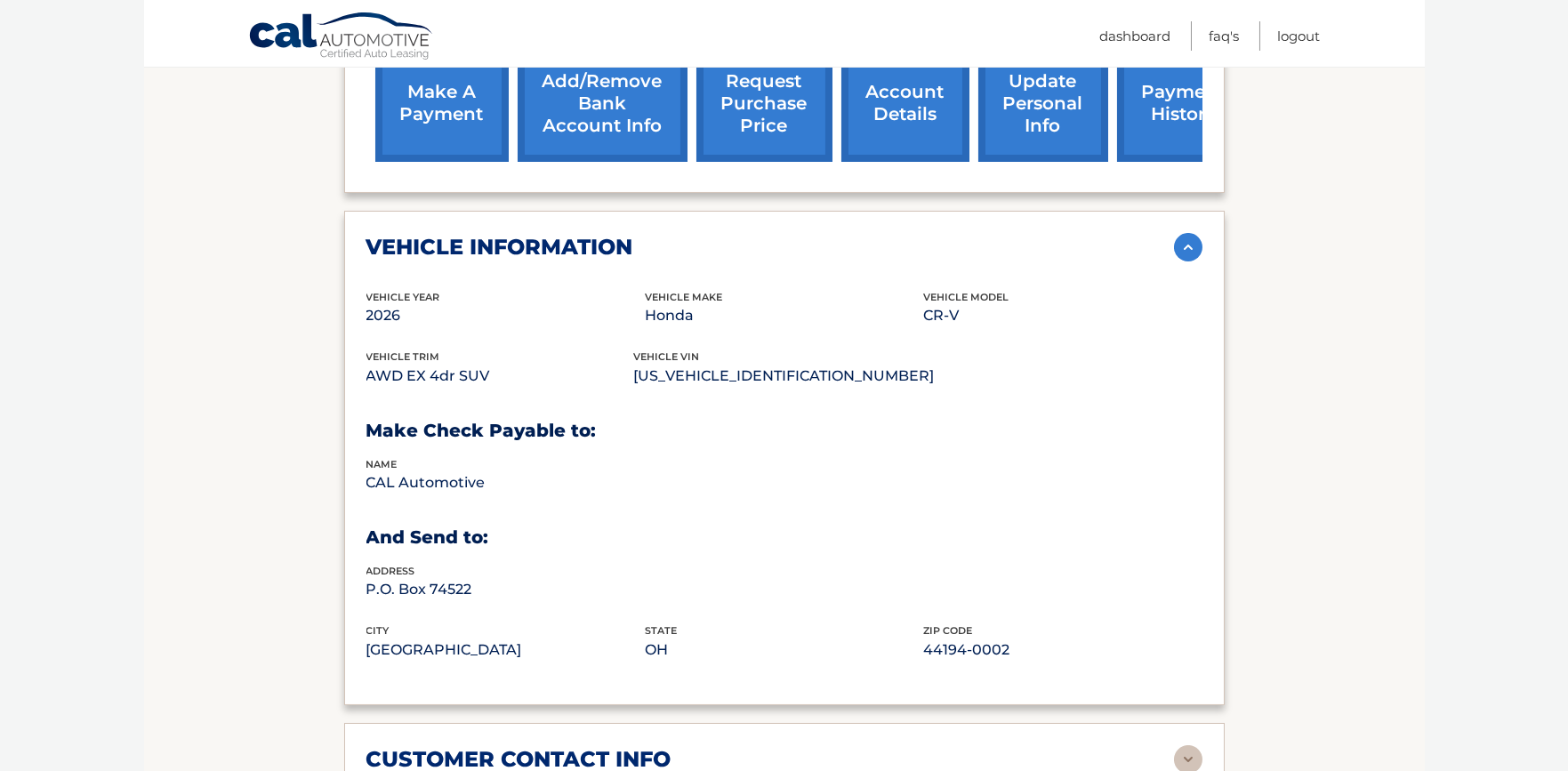
click at [1190, 246] on img at bounding box center [1188, 247] width 28 height 28
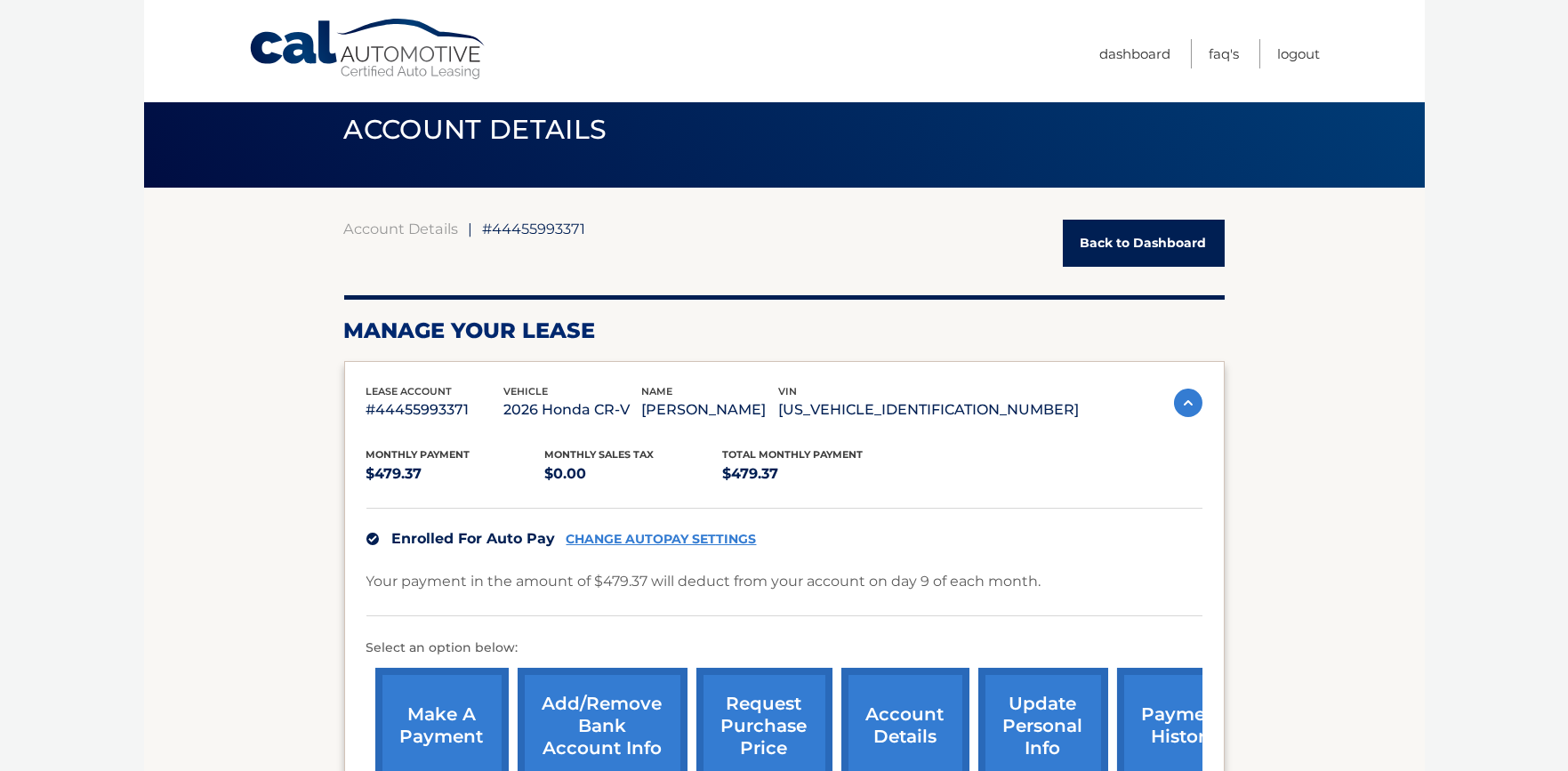
scroll to position [0, 0]
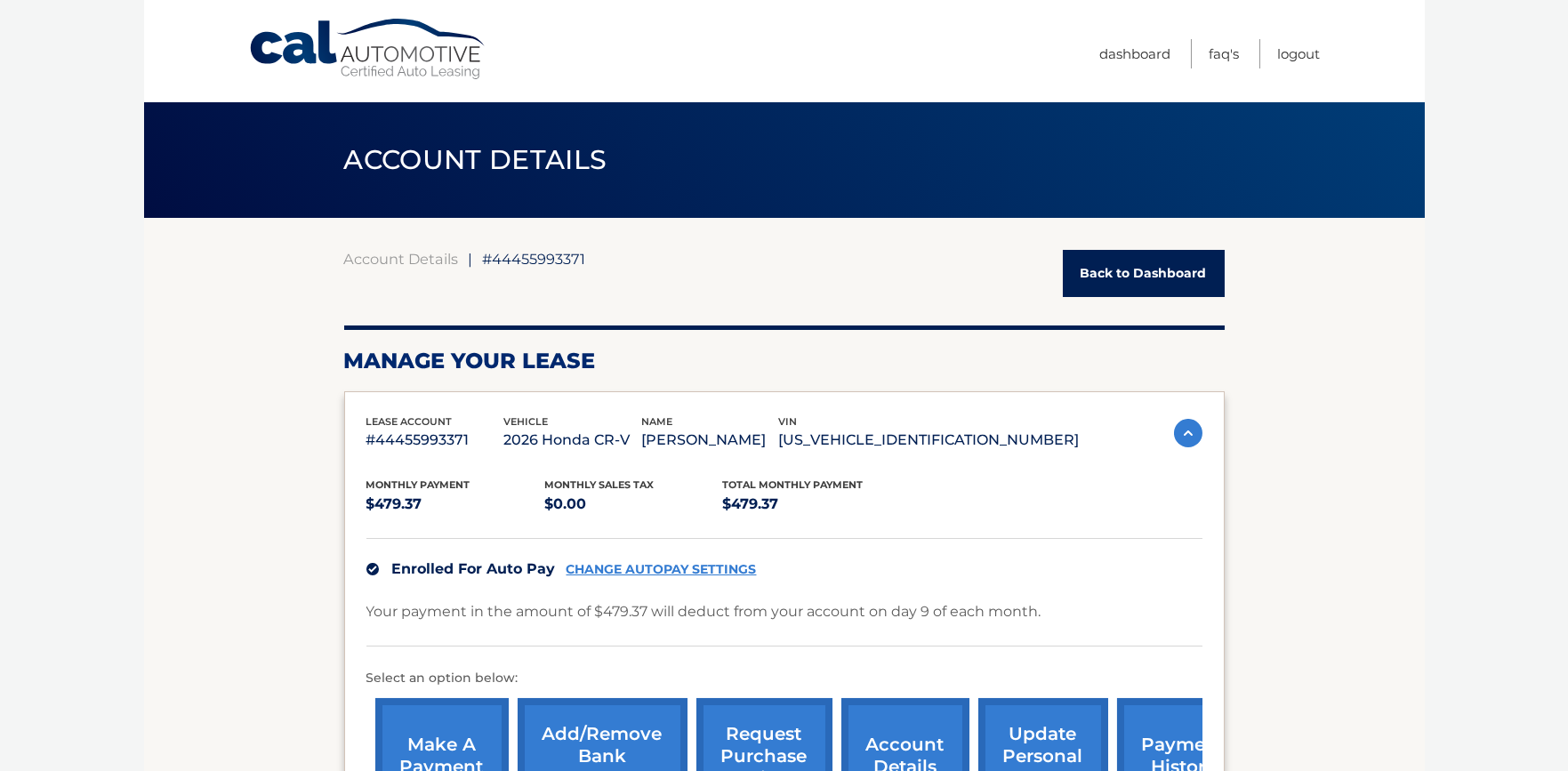
click at [1141, 256] on link "Back to Dashboard" at bounding box center [1144, 273] width 162 height 47
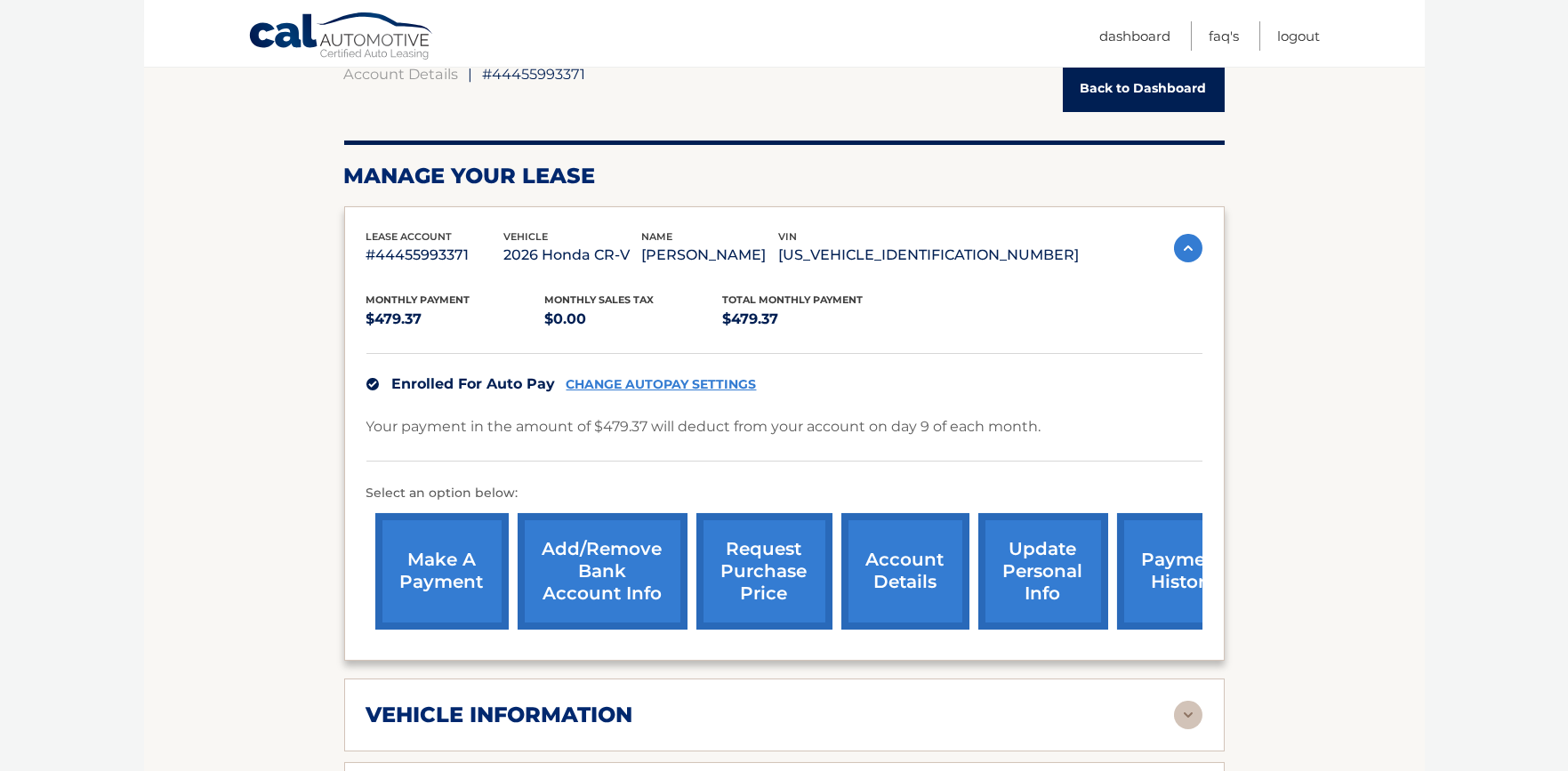
scroll to position [222, 0]
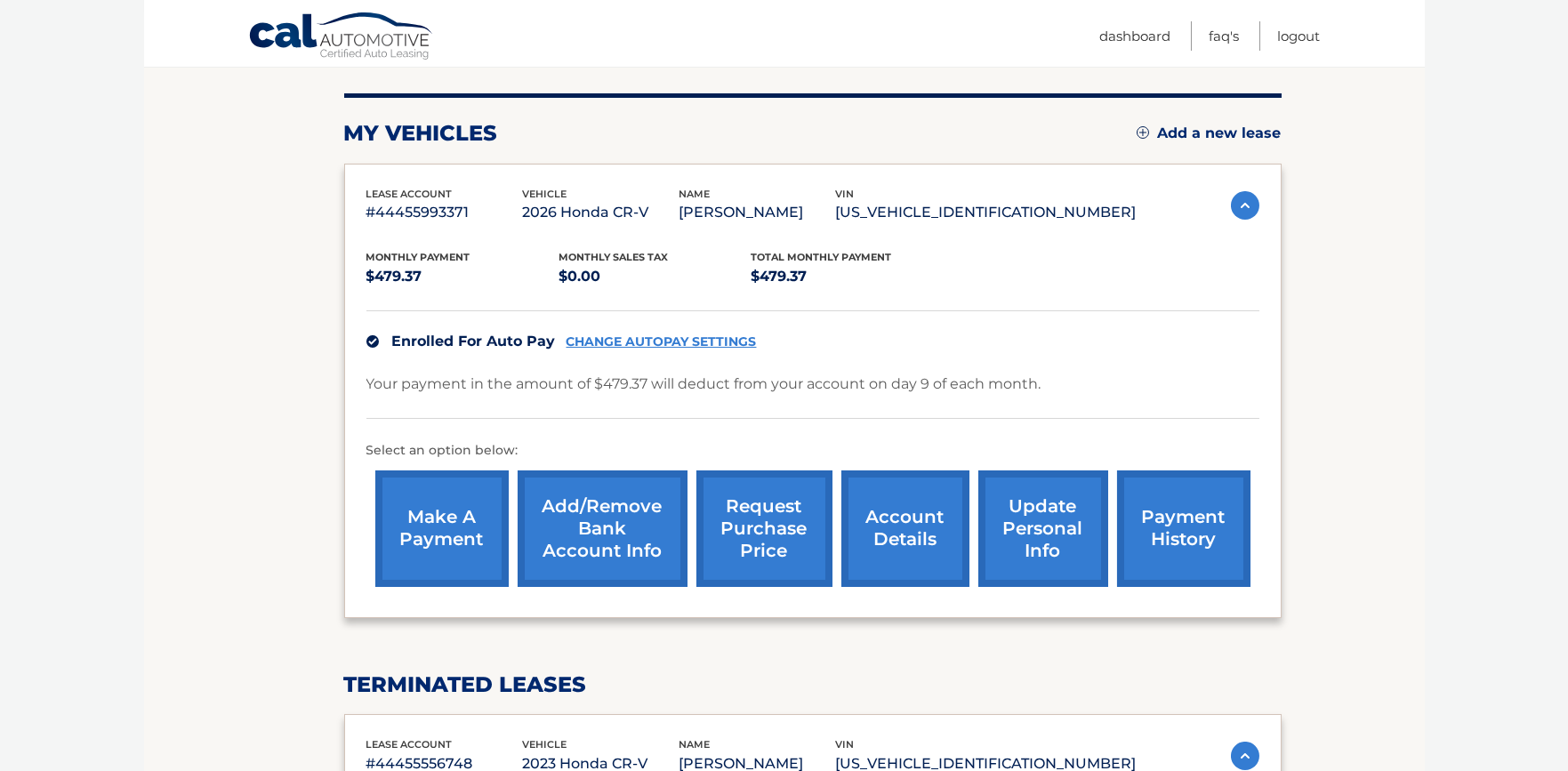
scroll to position [334, 0]
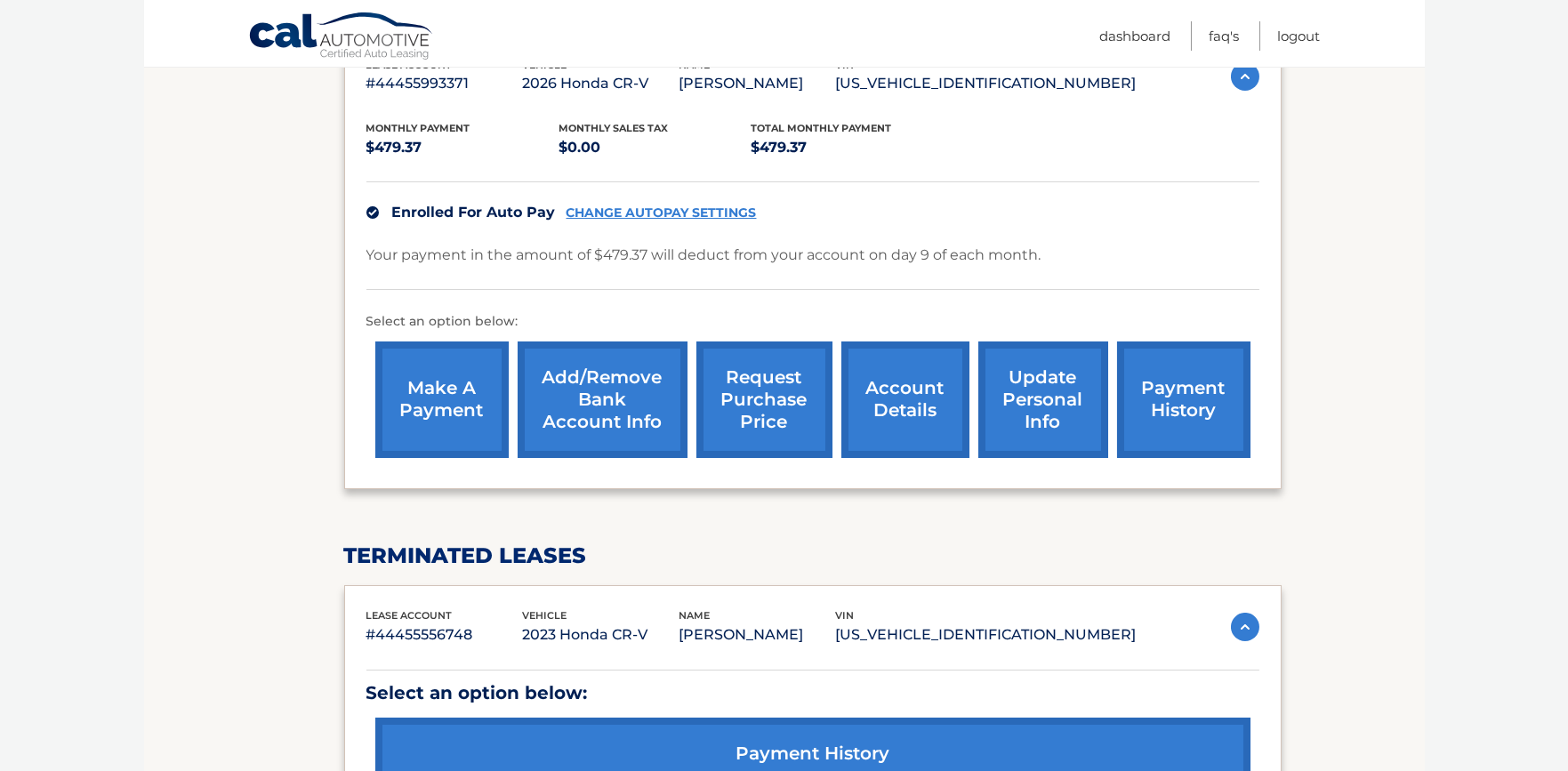
click at [608, 432] on link "Add/Remove bank account info" at bounding box center [603, 400] width 170 height 117
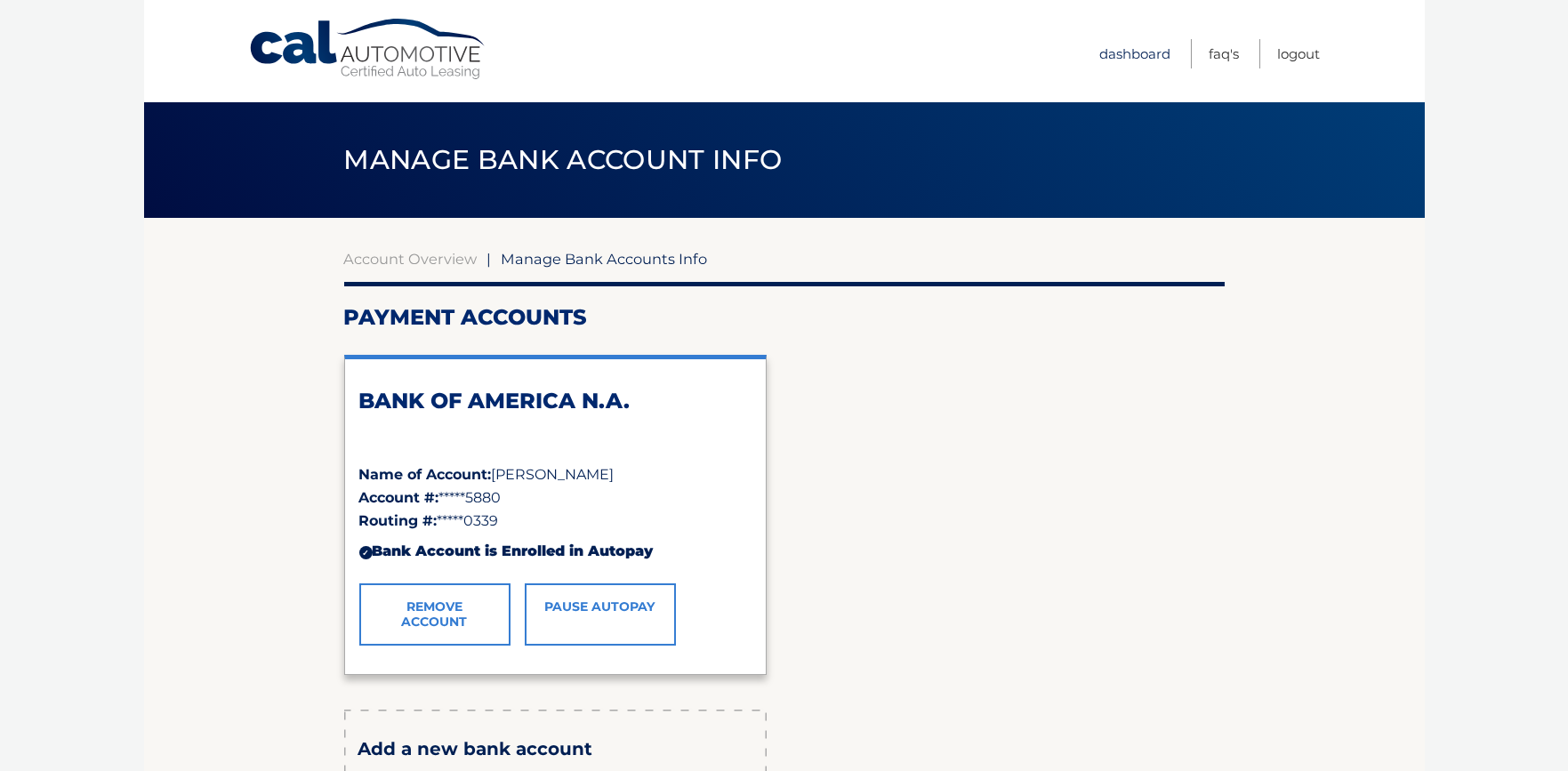
click at [1133, 43] on link "Dashboard" at bounding box center [1136, 54] width 71 height 29
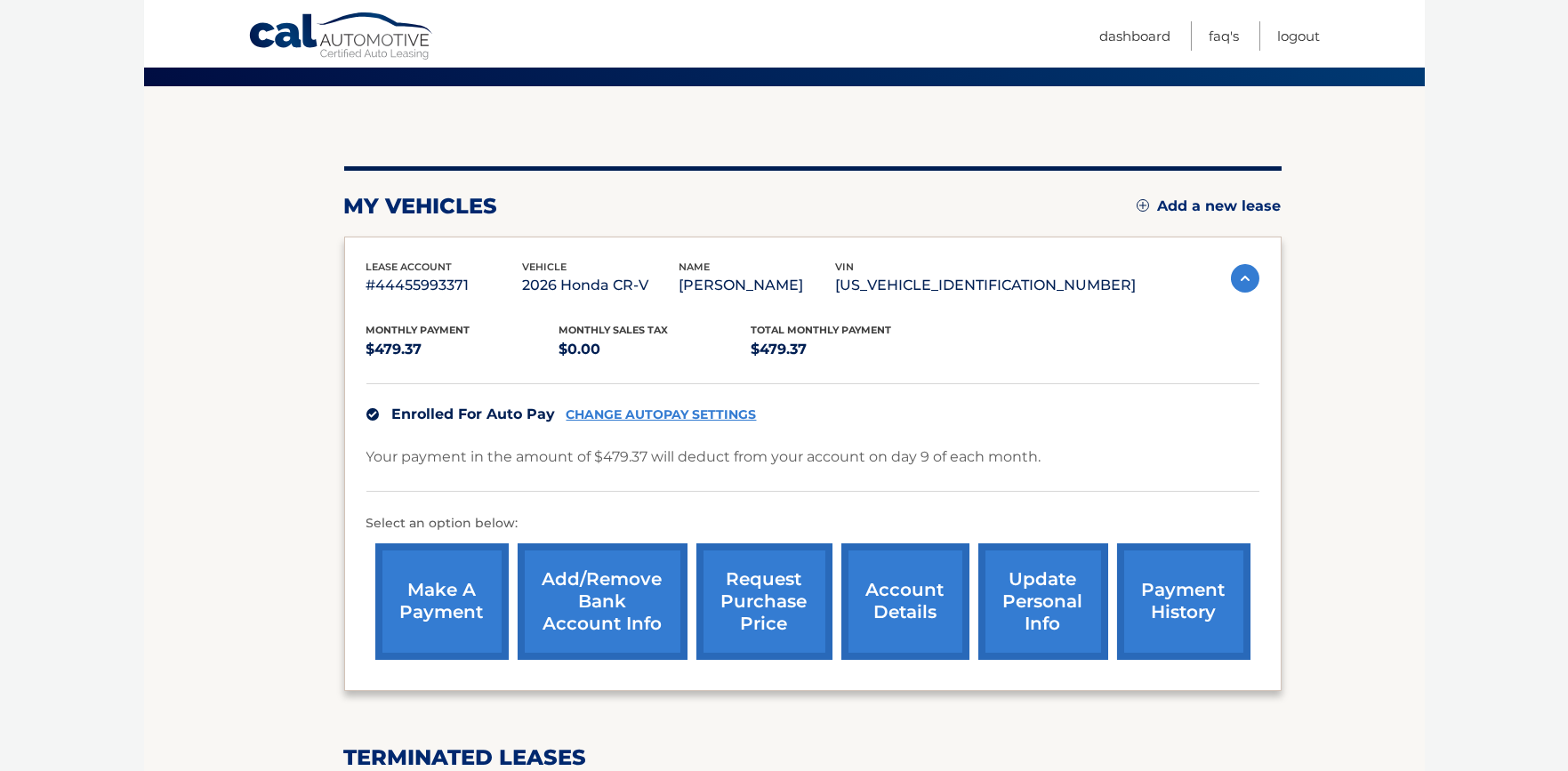
scroll to position [103, 0]
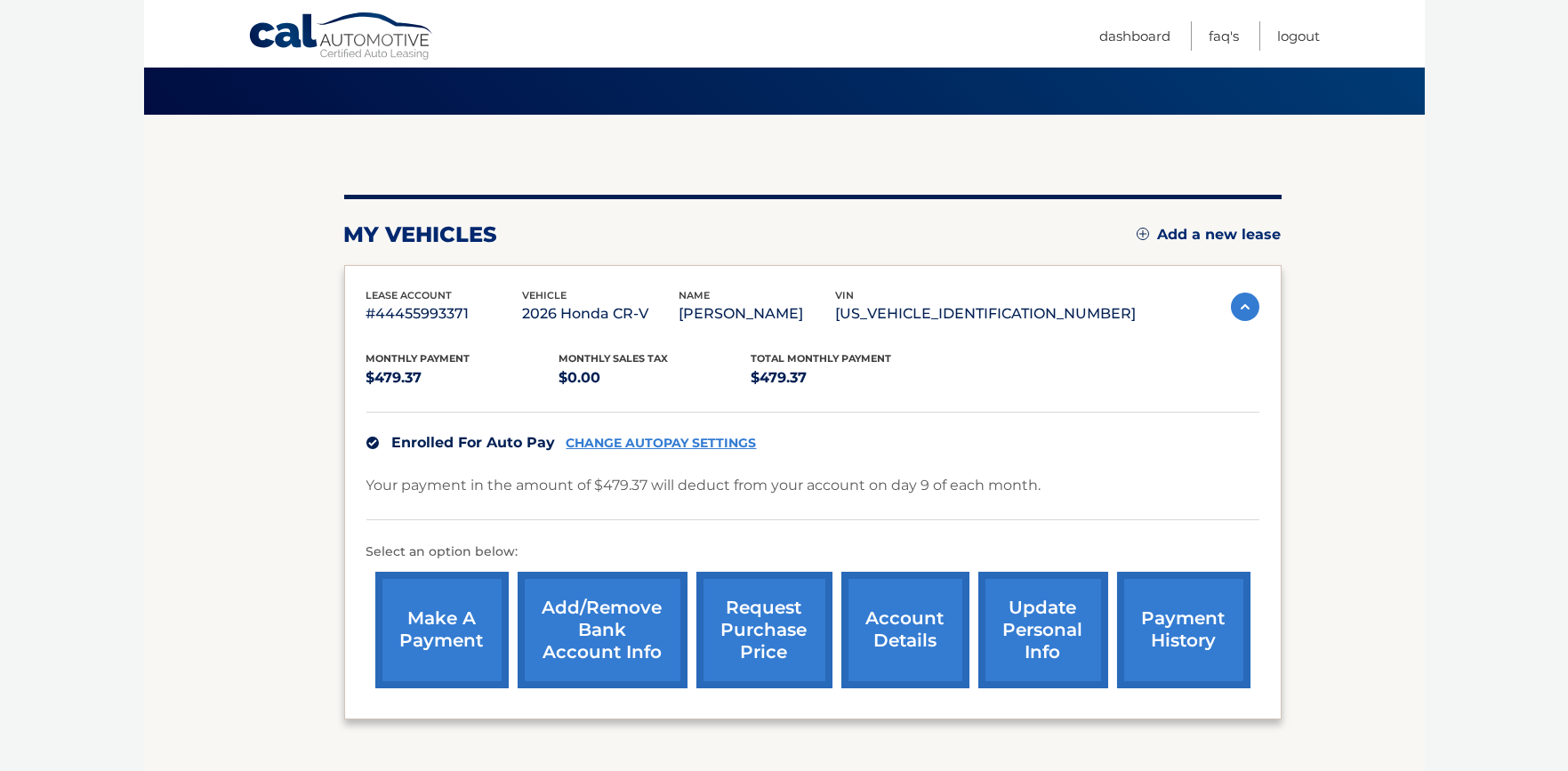
click at [611, 436] on link "CHANGE AUTOPAY SETTINGS" at bounding box center [661, 443] width 191 height 15
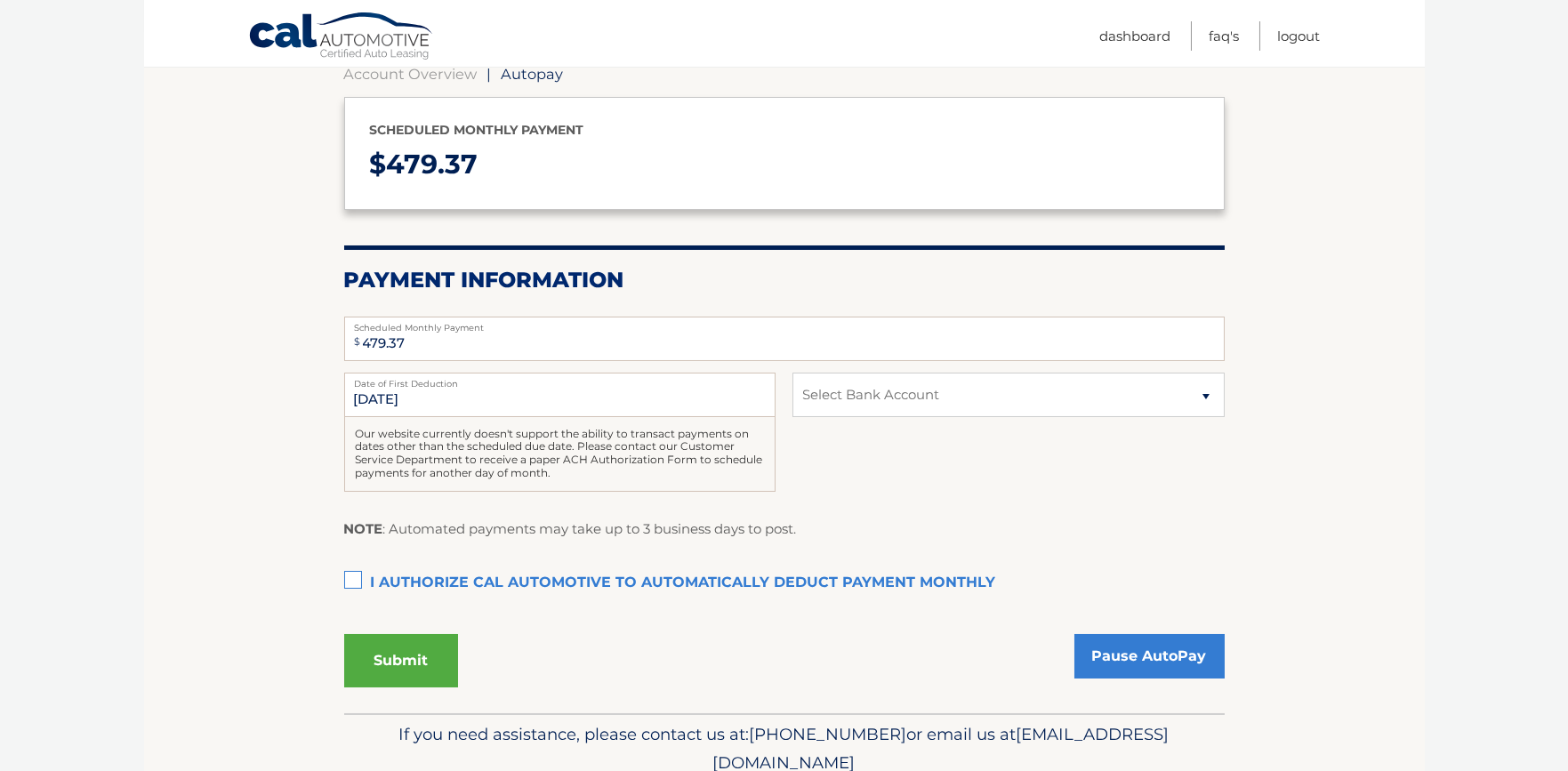
scroll to position [222, 0]
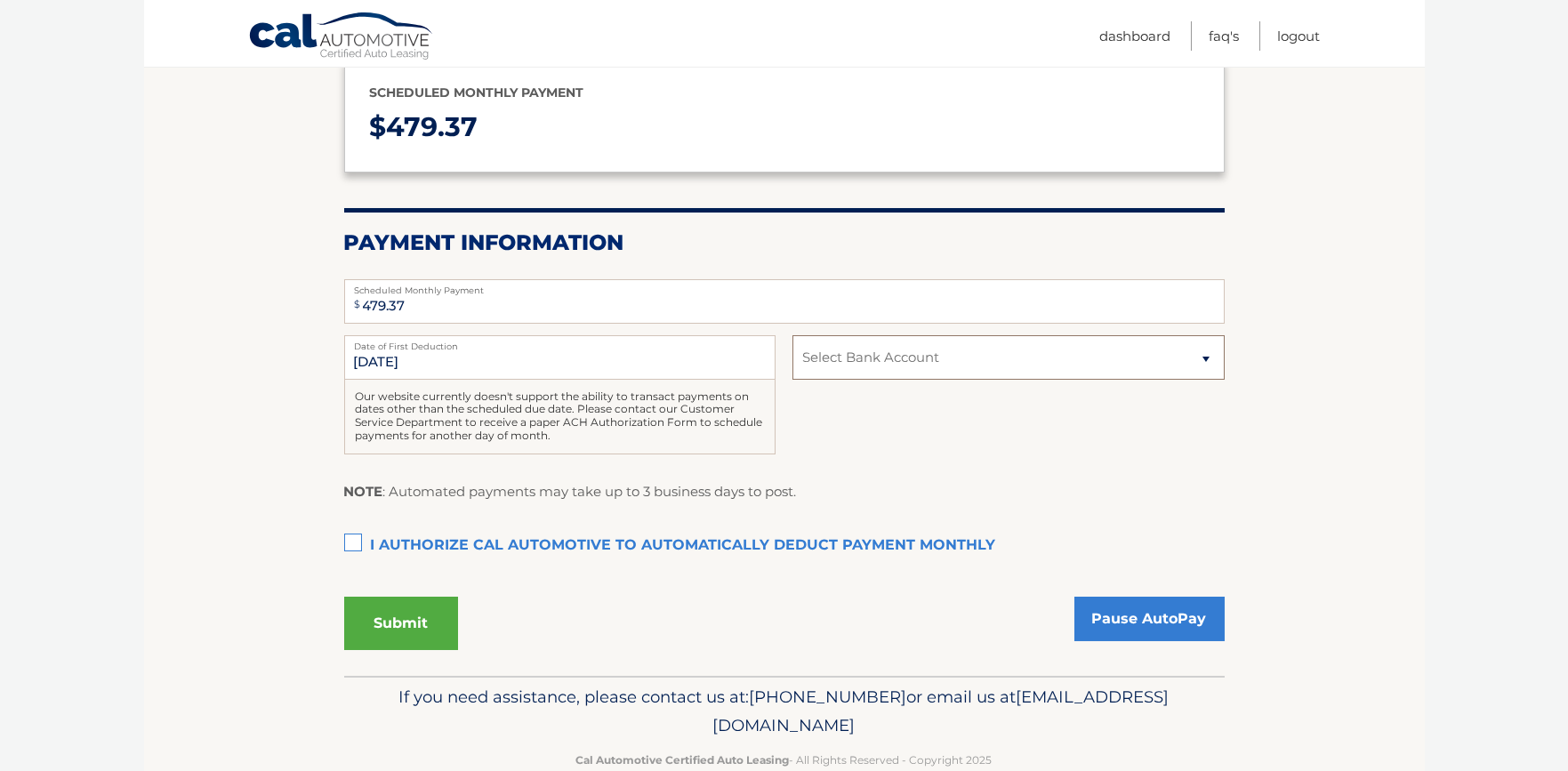
click at [896, 358] on select "Select Bank Account" at bounding box center [1007, 357] width 431 height 45
click at [792, 335] on select "Select Bank Account" at bounding box center [1007, 357] width 431 height 45
click at [491, 535] on label "I authorize cal automotive to automatically deduct payment monthly This checkbo…" at bounding box center [784, 545] width 881 height 36
click at [0, 0] on input "I authorize cal automotive to automatically deduct payment monthly This checkbo…" at bounding box center [0, 0] width 0 height 0
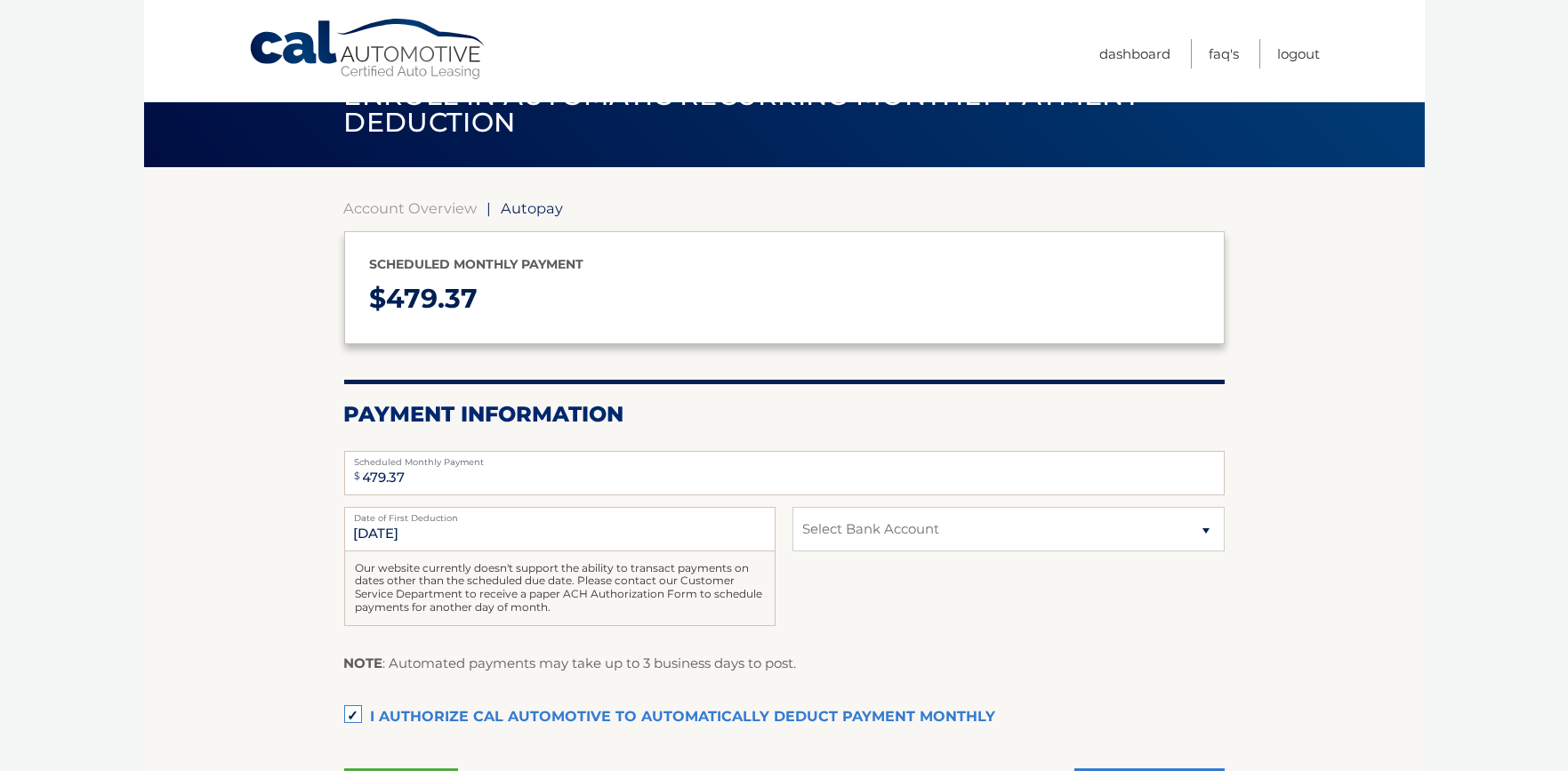
scroll to position [0, 0]
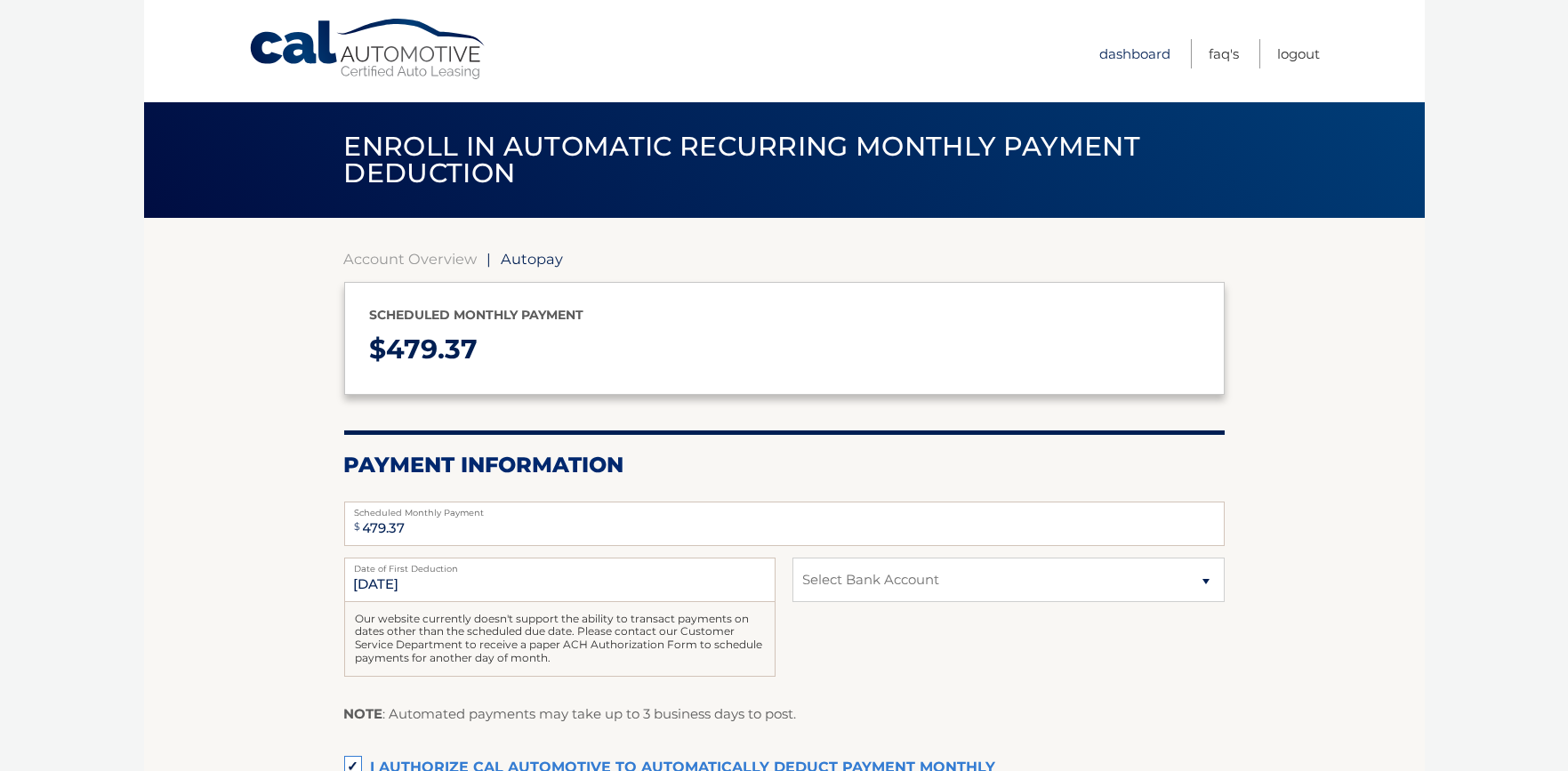
click at [1129, 57] on link "Dashboard" at bounding box center [1136, 54] width 71 height 29
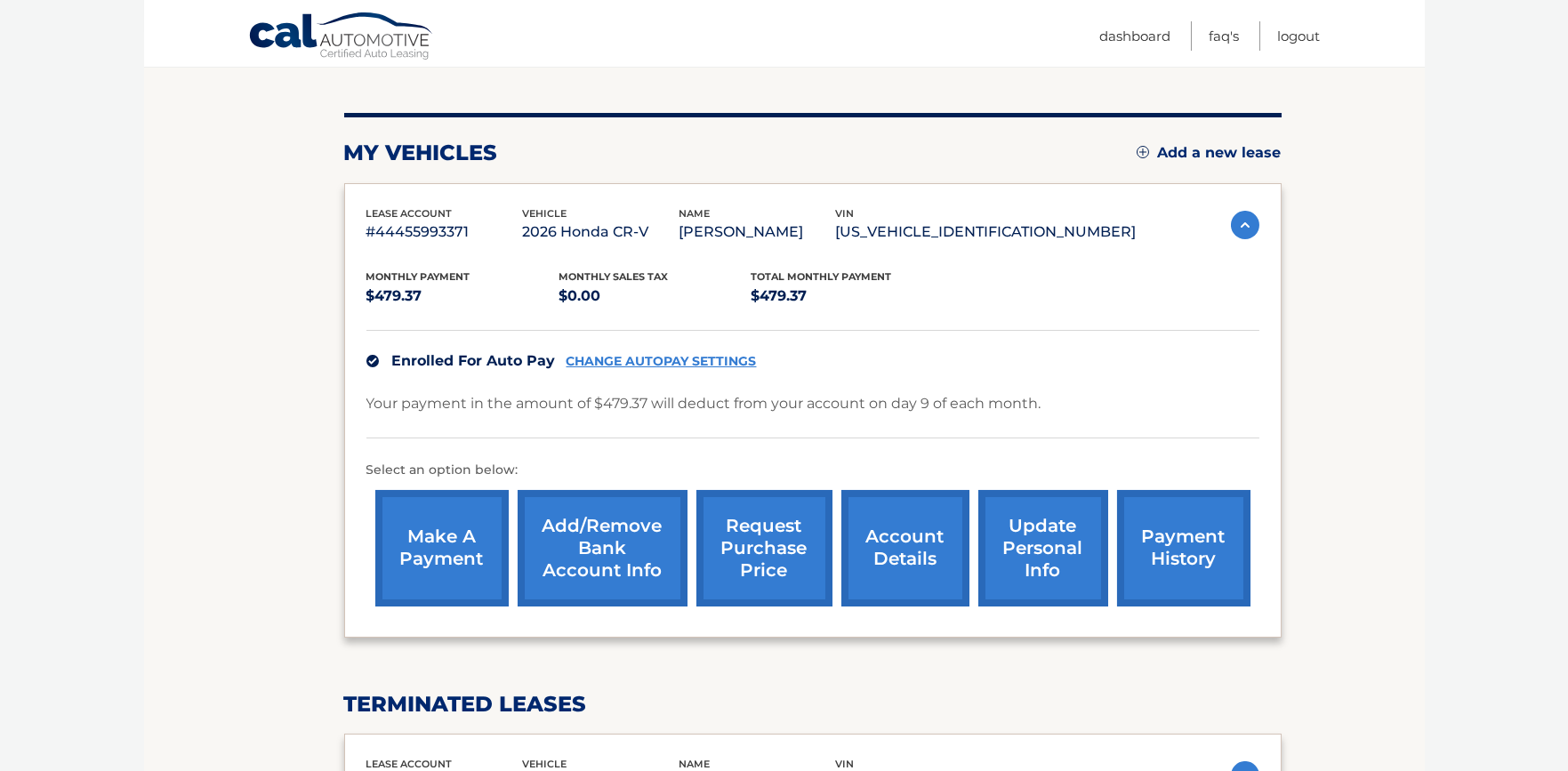
scroll to position [222, 0]
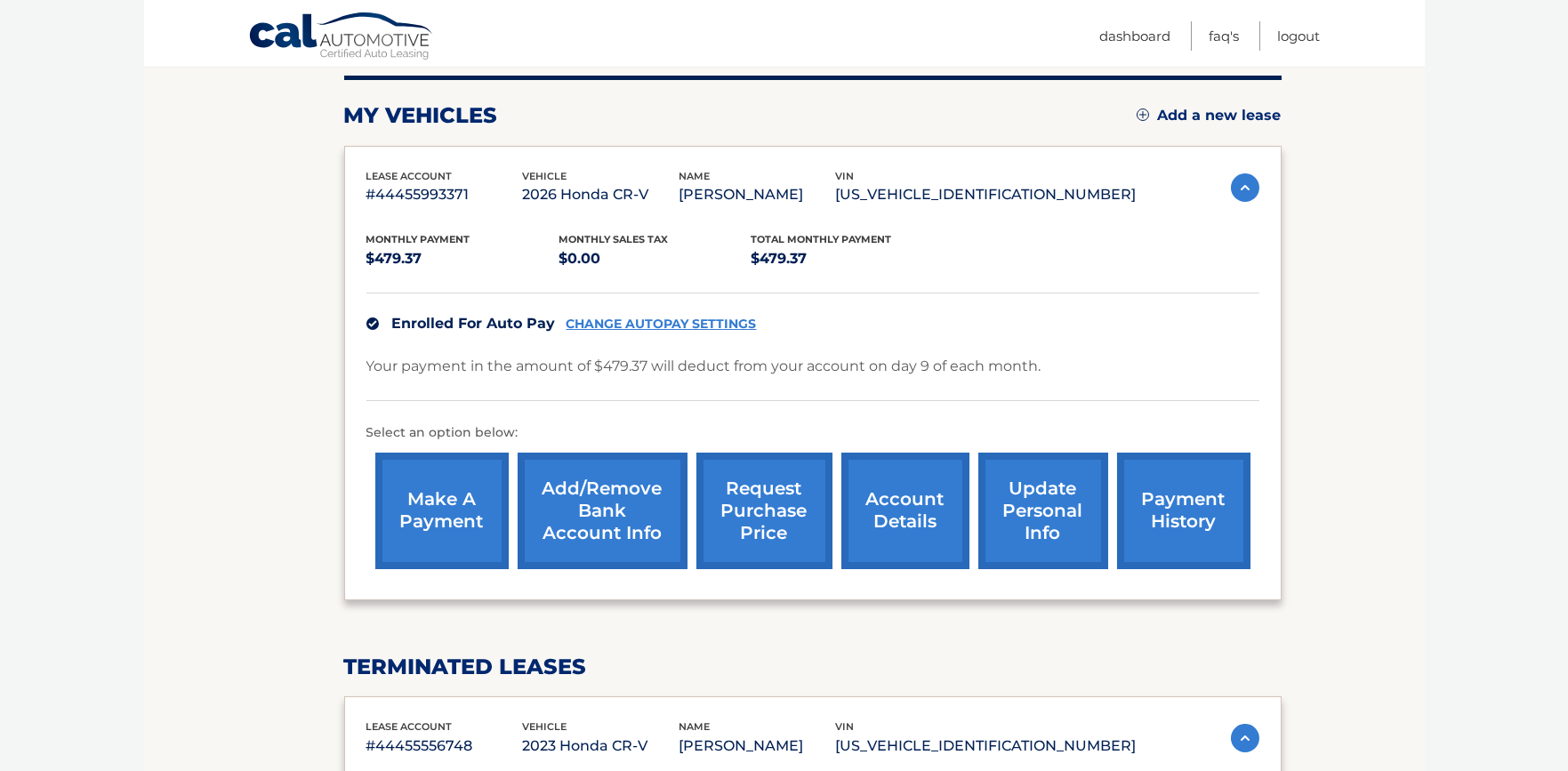
click at [646, 489] on link "Add/Remove bank account info" at bounding box center [603, 510] width 170 height 117
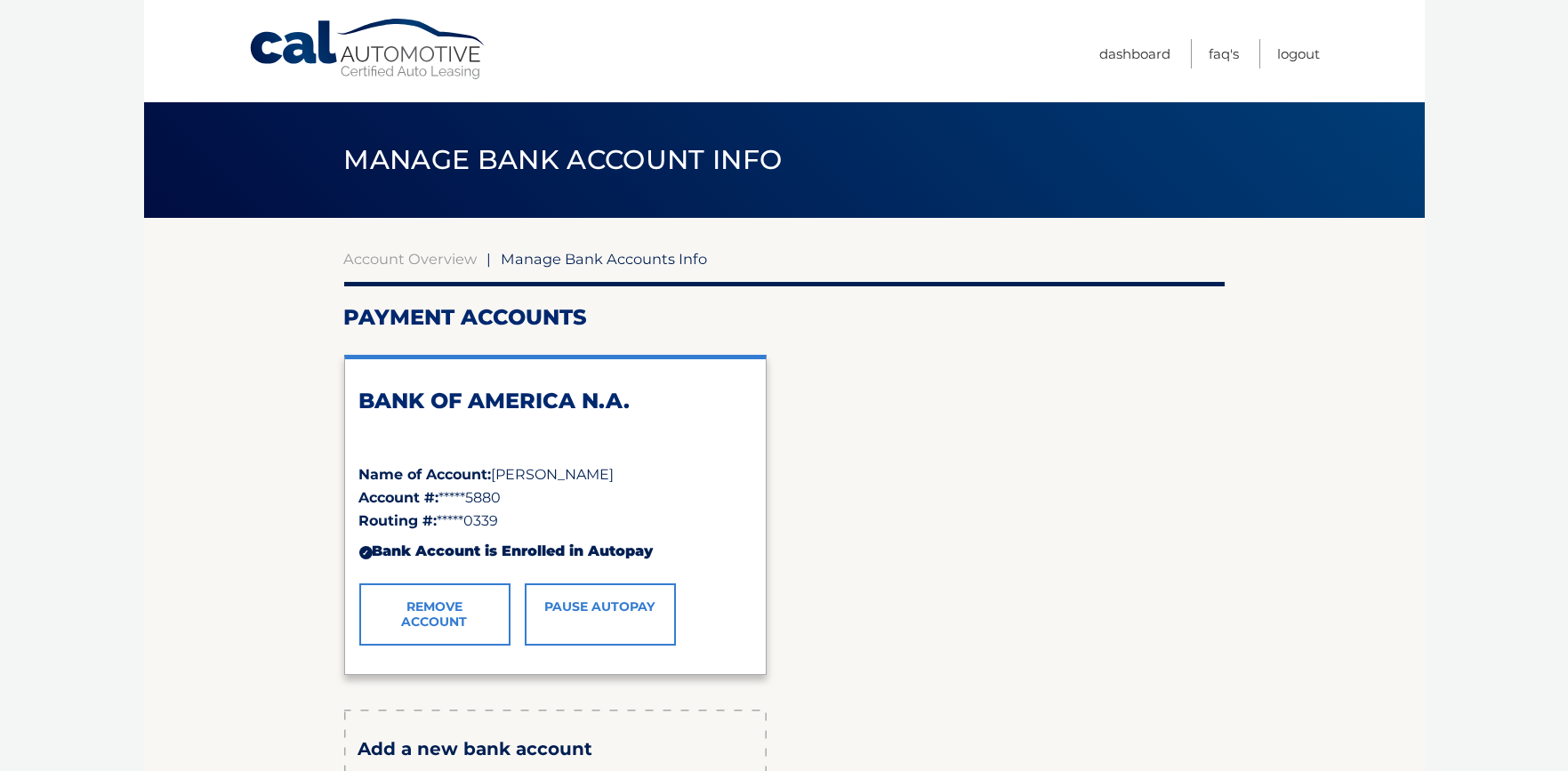
click at [486, 489] on span "*****5880" at bounding box center [470, 497] width 62 height 17
drag, startPoint x: 486, startPoint y: 489, endPoint x: 566, endPoint y: 509, distance: 82.5
click at [566, 509] on div "Name of Account: [PERSON_NAME] Account #: *****5880 Routing #: *****0339 ✓ Bank…" at bounding box center [555, 516] width 392 height 107
drag, startPoint x: 566, startPoint y: 509, endPoint x: 477, endPoint y: 532, distance: 91.9
click at [477, 532] on div "✓ Bank Account is Enrolled in Autopay" at bounding box center [555, 550] width 392 height 37
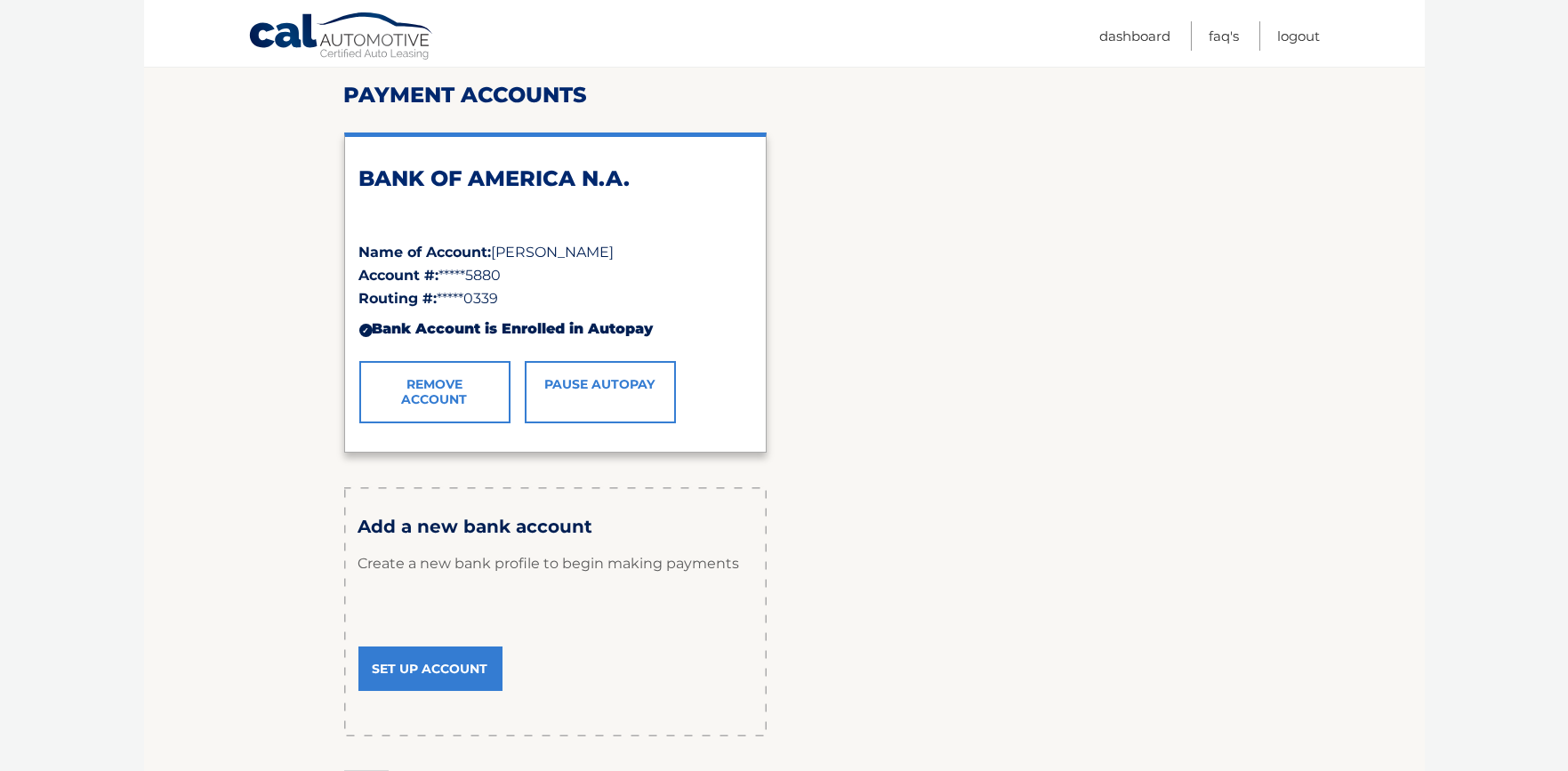
scroll to position [111, 0]
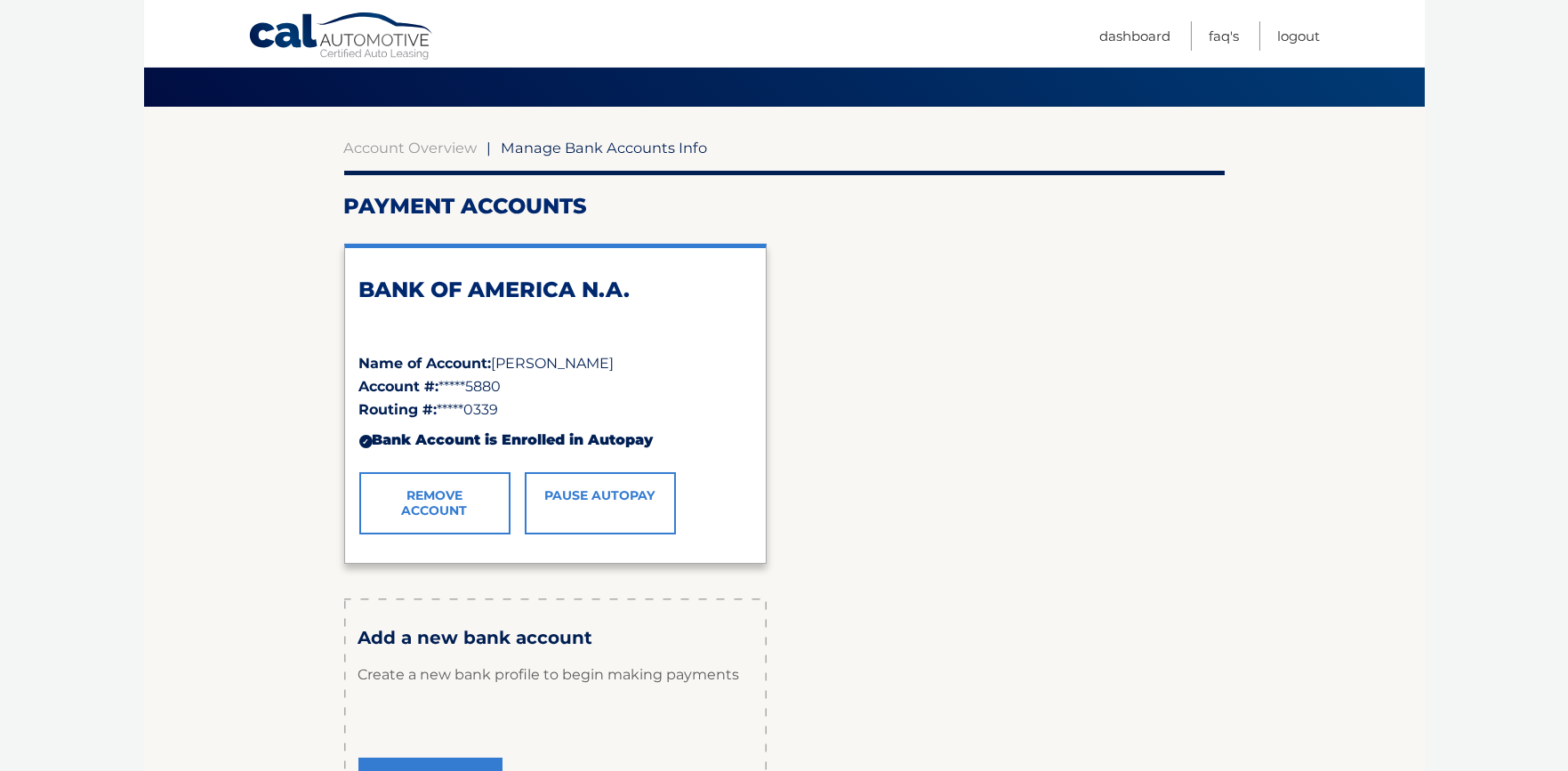
click at [264, 453] on section "Account Overview | Manage Bank Accounts Info Payment Accounts BANK OF AMERICA N…" at bounding box center [784, 495] width 1281 height 776
